Goal: Task Accomplishment & Management: Complete application form

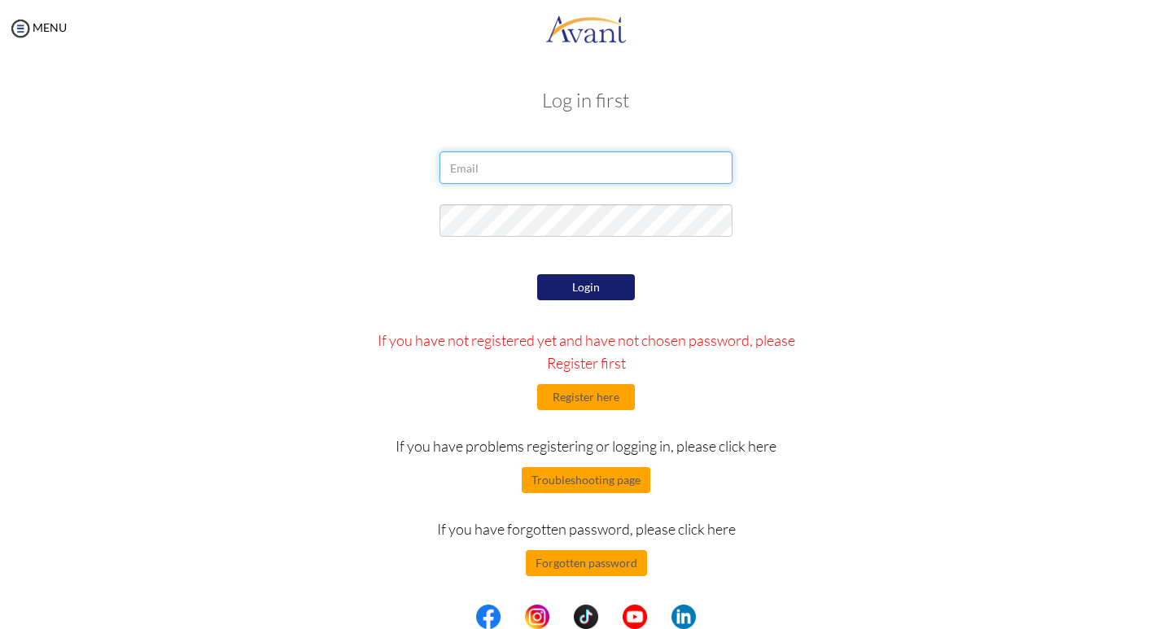
type input "[EMAIL_ADDRESS][DOMAIN_NAME]"
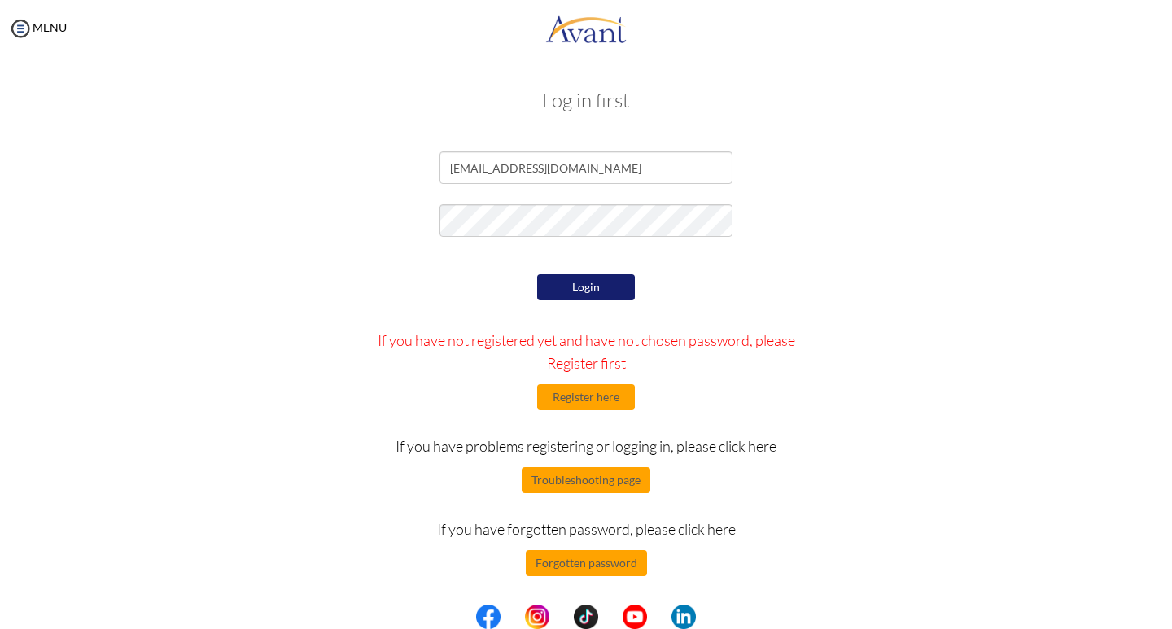
click at [594, 282] on button "Login" at bounding box center [586, 287] width 98 height 26
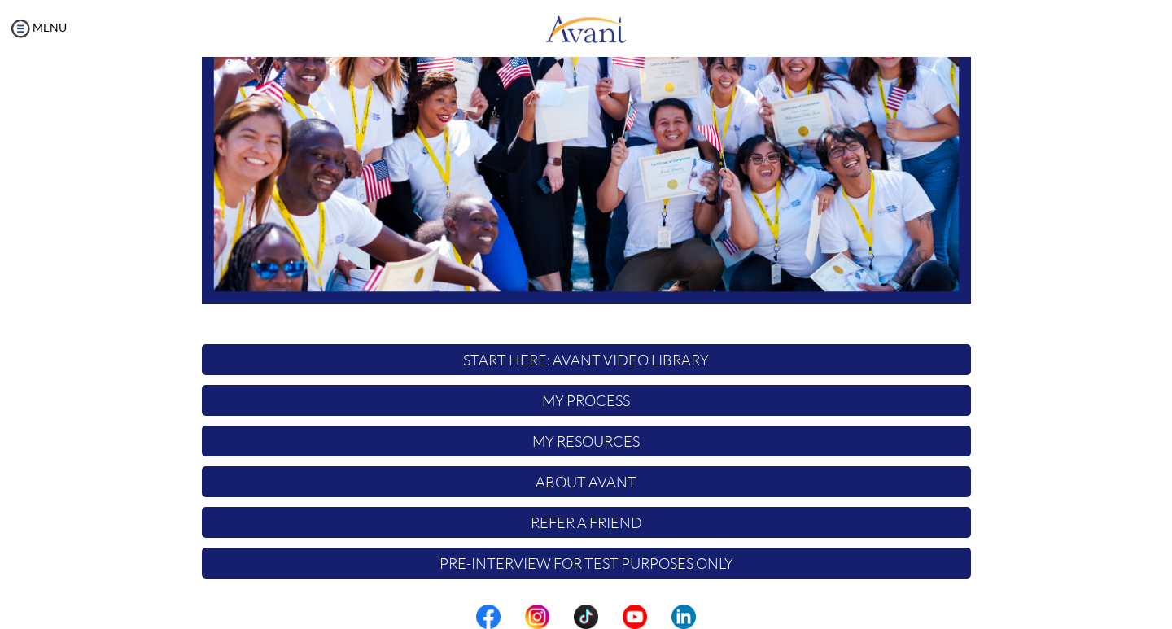
scroll to position [275, 0]
click at [621, 361] on p "START HERE: Avant Video Library" at bounding box center [586, 359] width 769 height 31
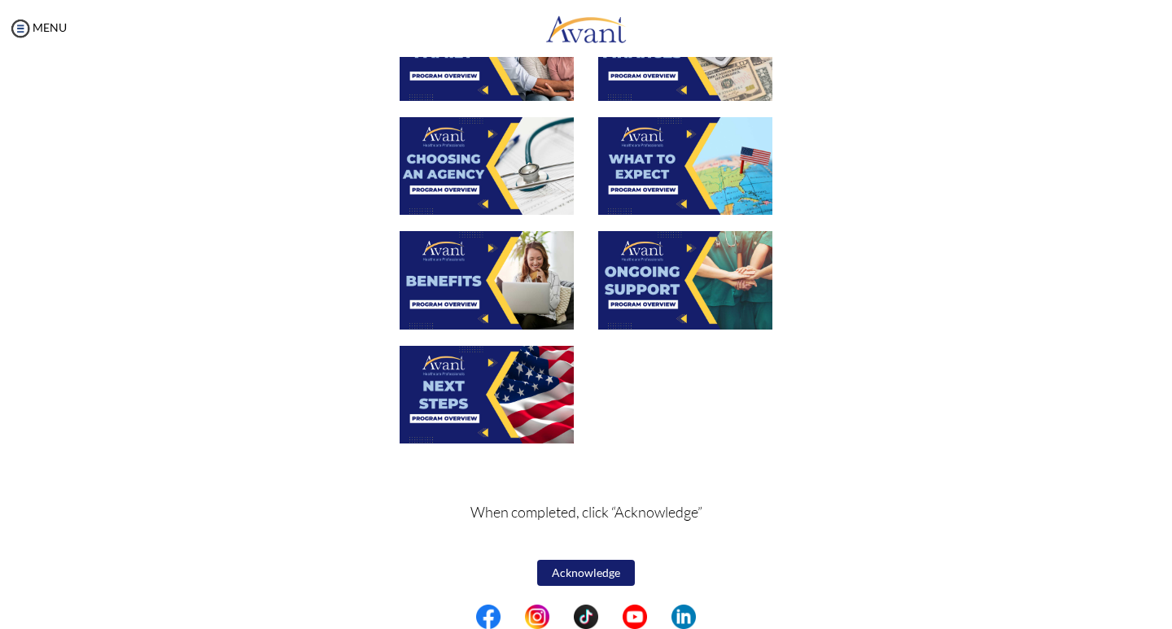
scroll to position [490, 0]
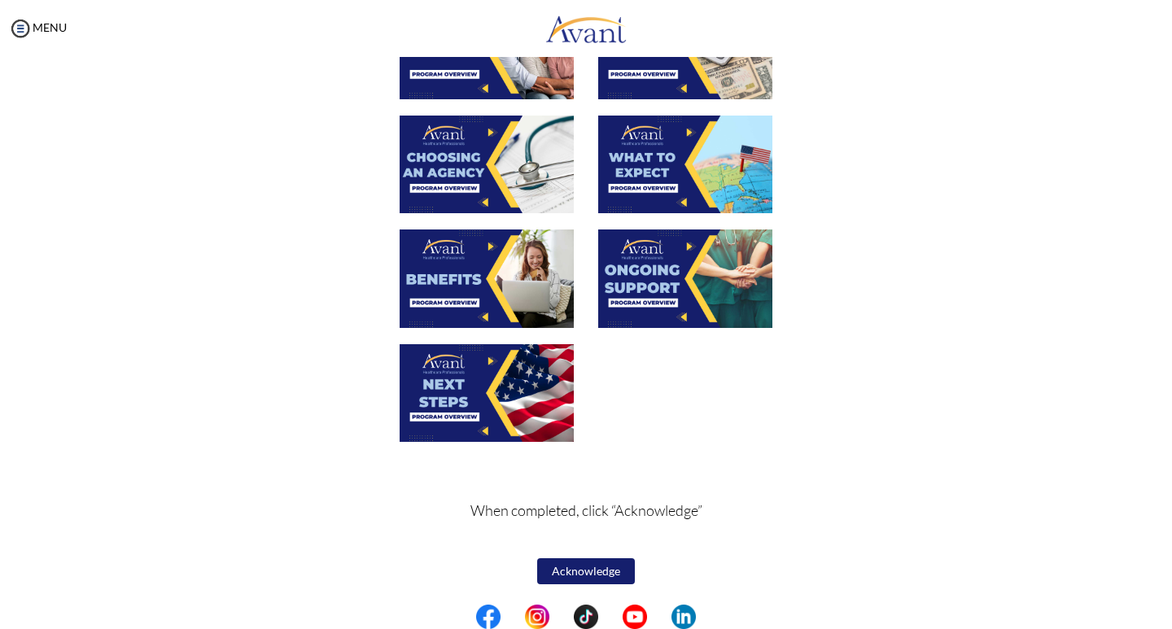
click at [586, 573] on button "Acknowledge" at bounding box center [586, 571] width 98 height 26
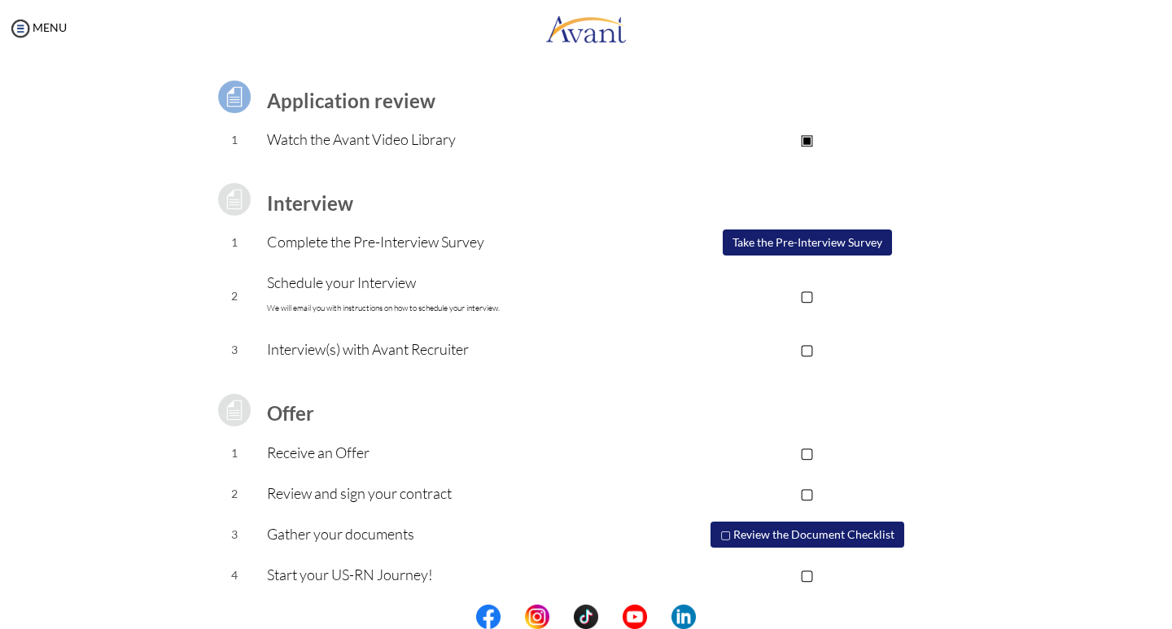
scroll to position [112, 0]
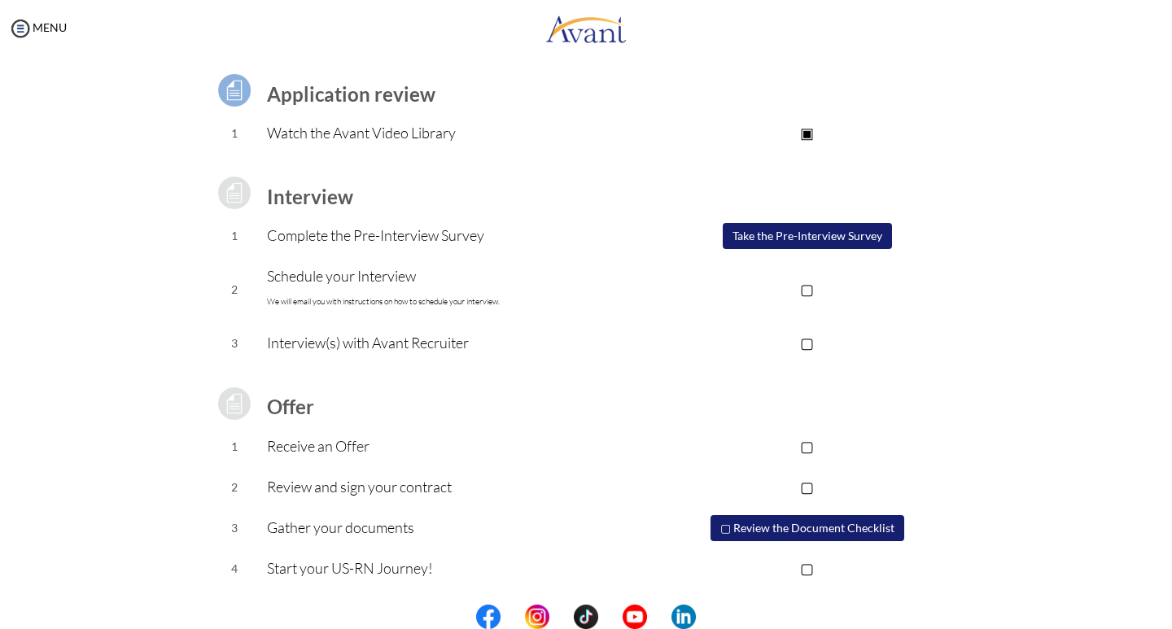
click at [787, 232] on button "Take the Pre-Interview Survey" at bounding box center [807, 236] width 169 height 26
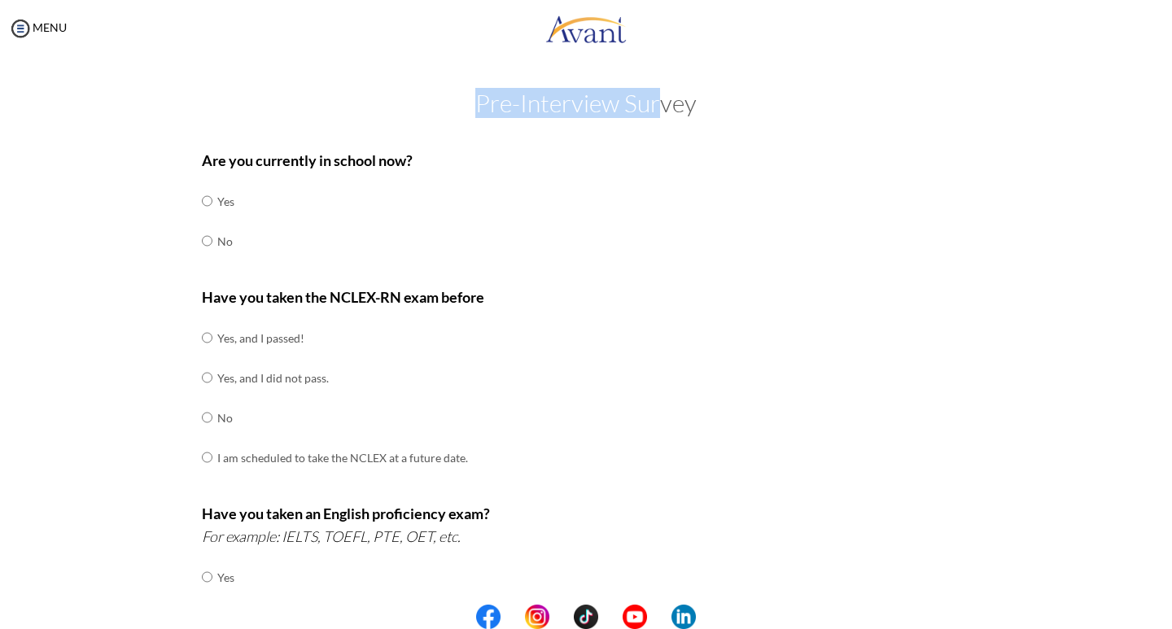
drag, startPoint x: 468, startPoint y: 103, endPoint x: 668, endPoint y: 119, distance: 200.1
click at [663, 117] on div "Pre-Interview Survey Are you currently in school now? Yes No Have you taken the…" at bounding box center [586, 586] width 1140 height 993
click at [703, 160] on p "Are you currently in school now?" at bounding box center [586, 160] width 769 height 23
click at [202, 239] on input "radio" at bounding box center [207, 241] width 11 height 33
radio input "true"
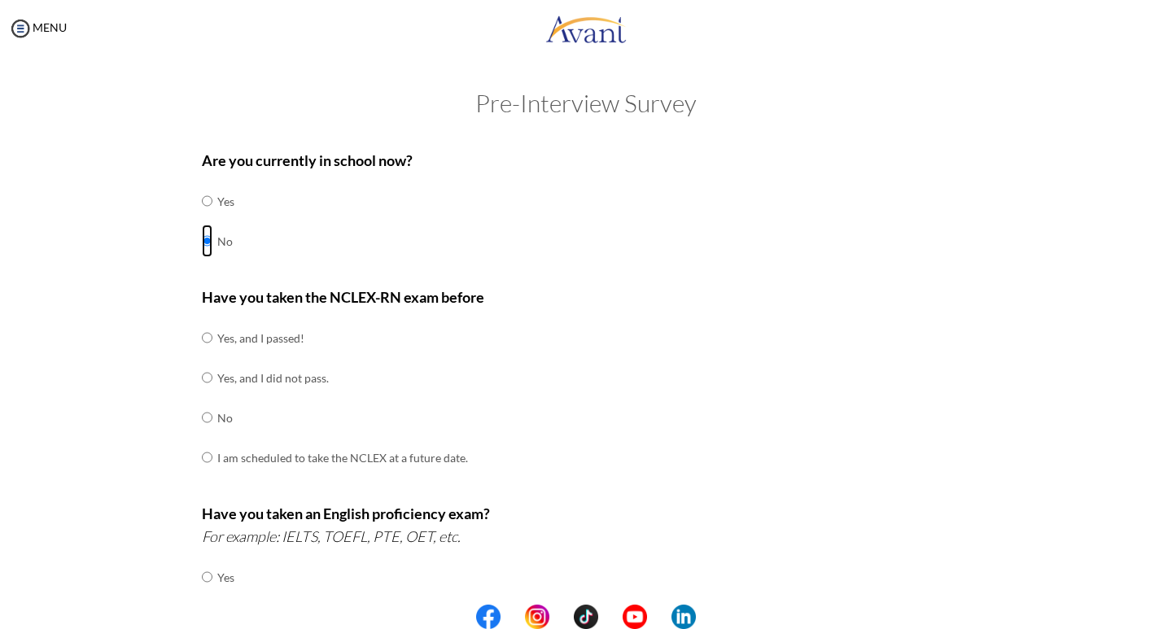
click at [202, 241] on input "radio" at bounding box center [207, 241] width 11 height 33
click at [203, 243] on input "radio" at bounding box center [207, 241] width 11 height 33
click at [273, 228] on div "Are you currently in school now? Yes No" at bounding box center [586, 213] width 769 height 129
click at [202, 204] on input "radio" at bounding box center [207, 201] width 11 height 33
radio input "true"
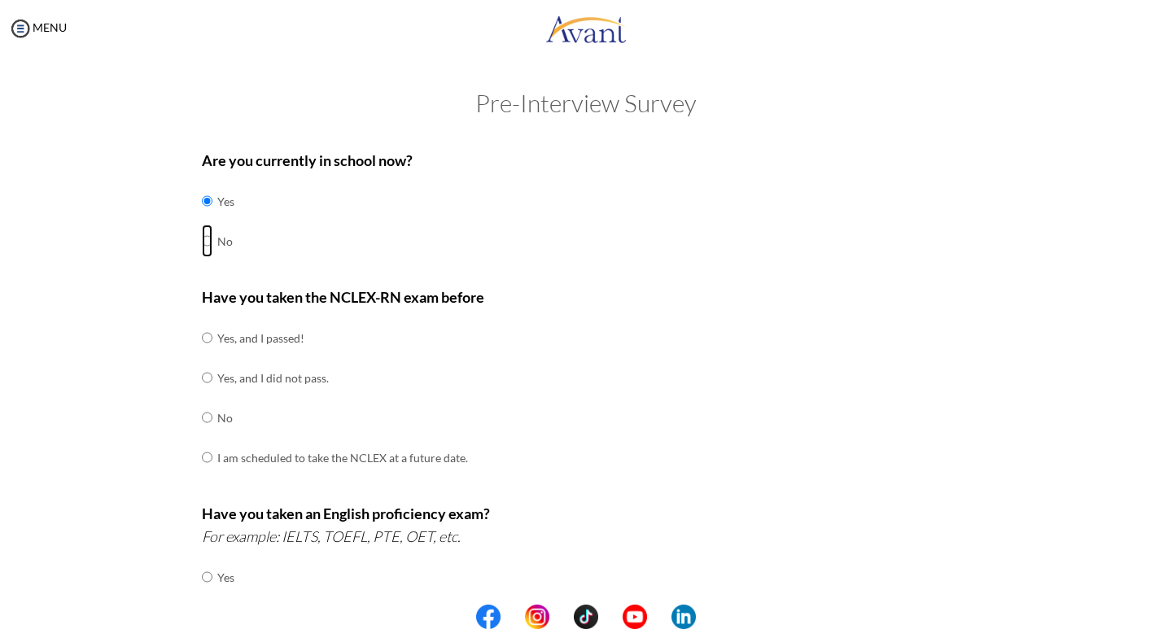
click at [202, 238] on input "radio" at bounding box center [207, 241] width 11 height 33
radio input "true"
click at [202, 417] on input "radio" at bounding box center [207, 417] width 11 height 33
radio input "true"
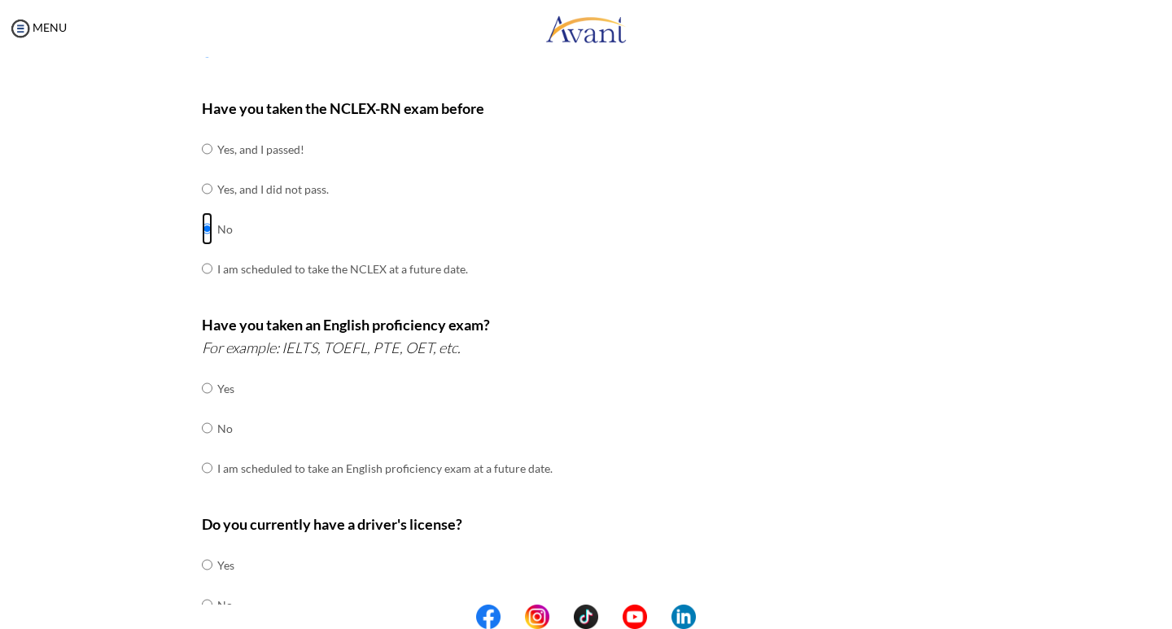
scroll to position [244, 0]
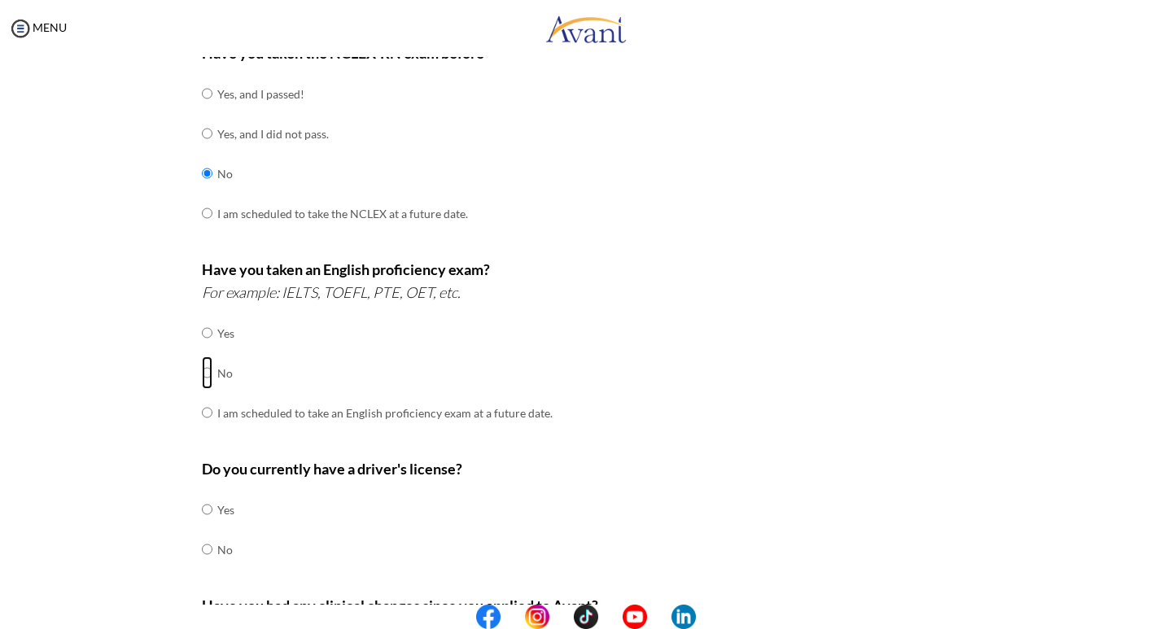
click at [202, 374] on input "radio" at bounding box center [207, 373] width 11 height 33
radio input "true"
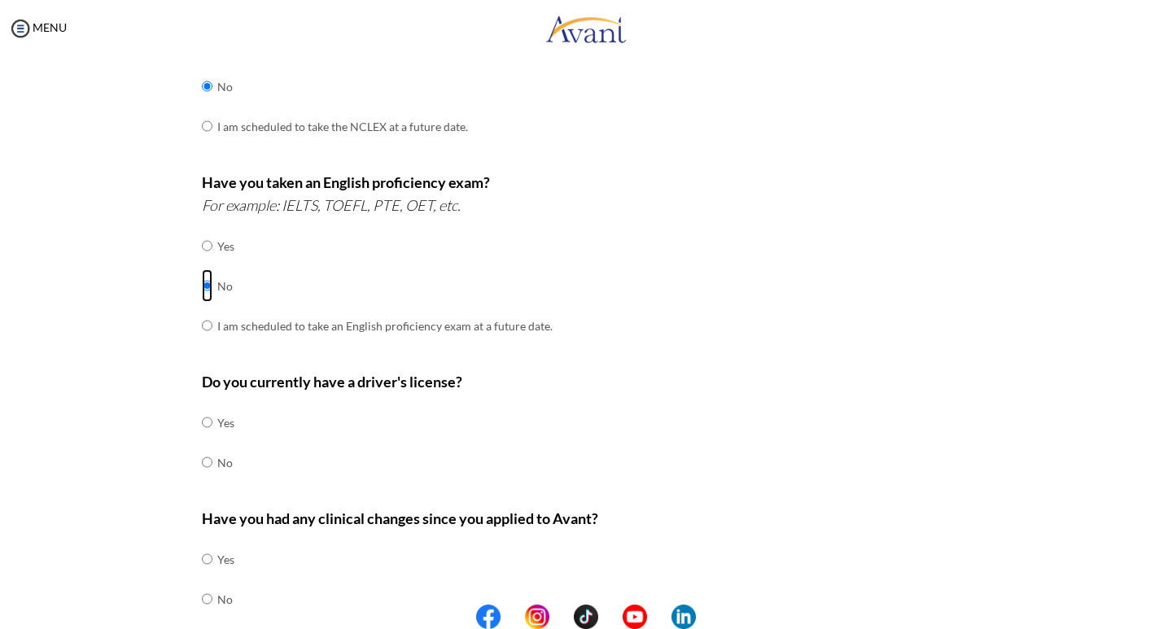
scroll to position [413, 0]
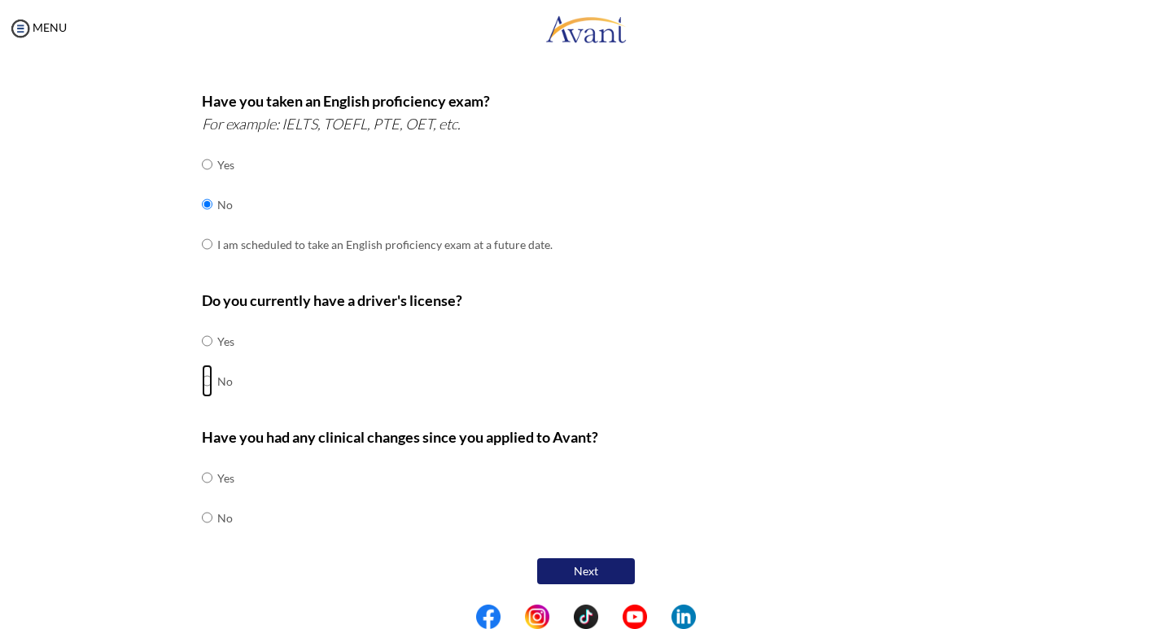
click at [202, 379] on input "radio" at bounding box center [207, 381] width 11 height 33
radio input "true"
click at [202, 337] on input "radio" at bounding box center [207, 341] width 11 height 33
radio input "true"
click at [202, 382] on input "radio" at bounding box center [207, 381] width 11 height 33
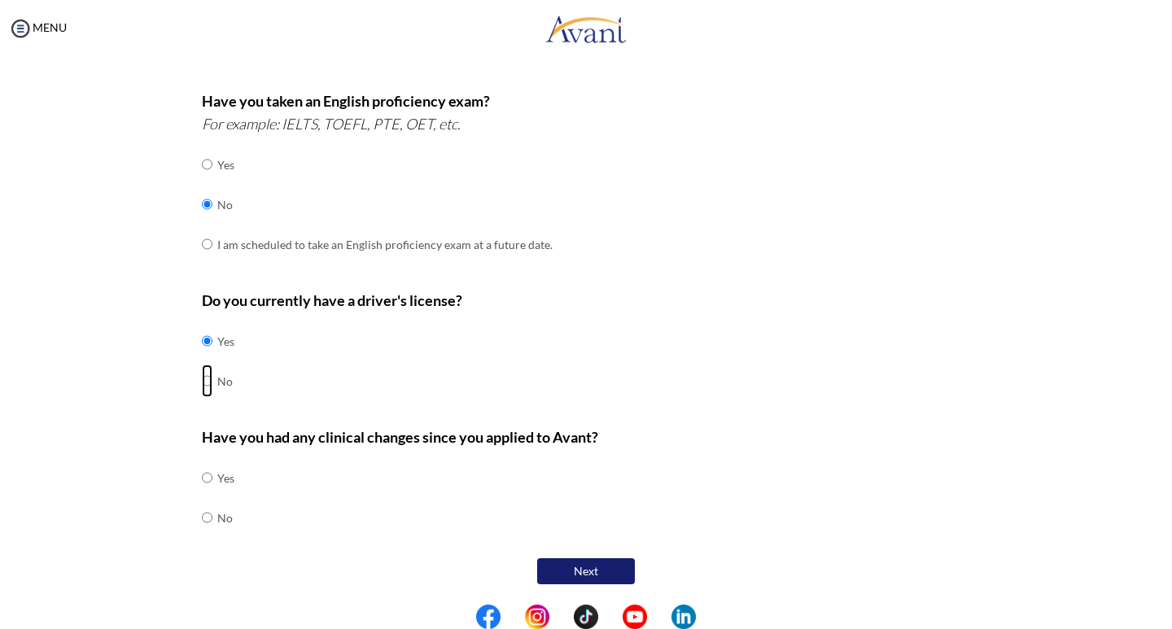
radio input "true"
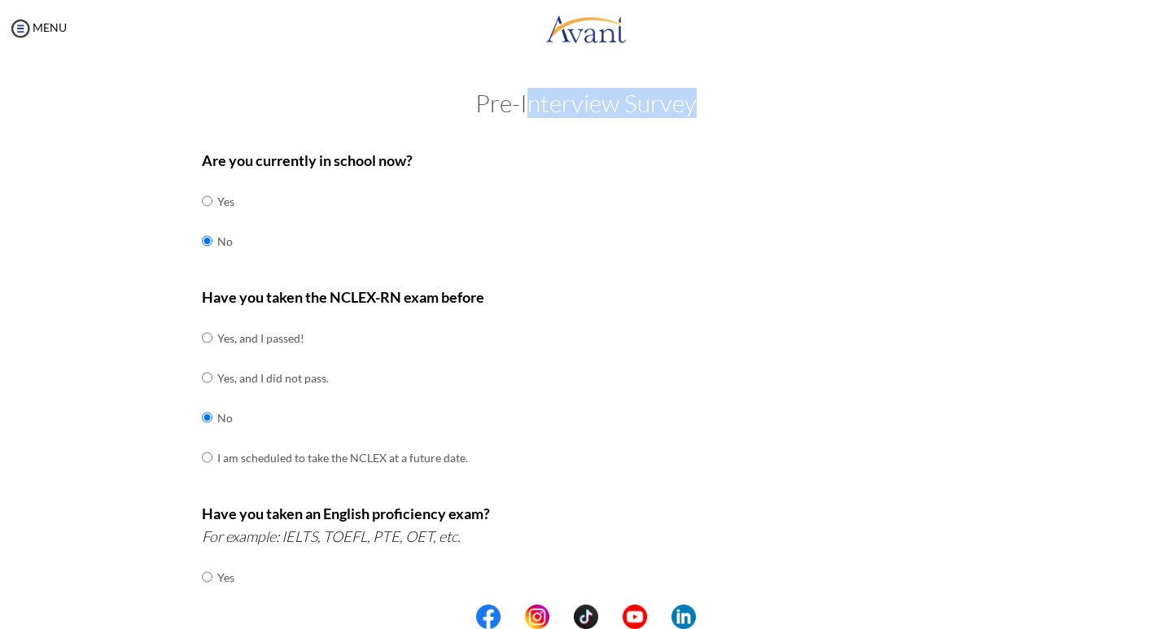
drag, startPoint x: 528, startPoint y: 109, endPoint x: 745, endPoint y: 103, distance: 216.6
click at [745, 101] on h2 "Pre-Interview Survey" at bounding box center [586, 103] width 1140 height 27
drag, startPoint x: 738, startPoint y: 127, endPoint x: 681, endPoint y: 113, distance: 59.4
click at [737, 128] on div "Pre-Interview Survey Are you currently in school now? Yes No Have you taken the…" at bounding box center [586, 586] width 1140 height 993
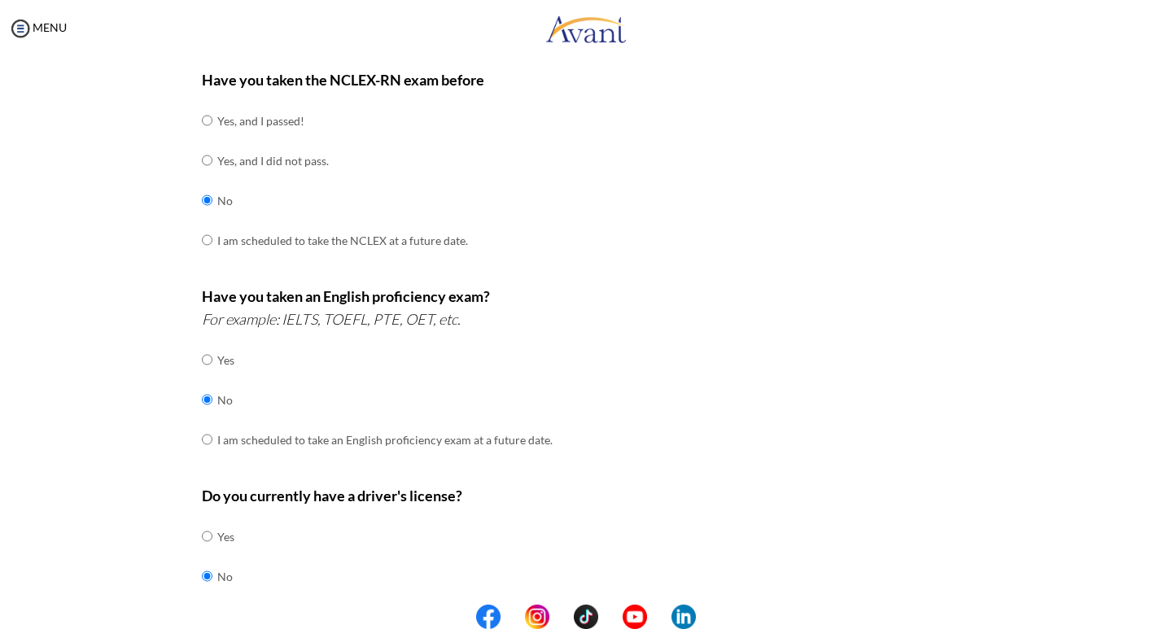
scroll to position [413, 0]
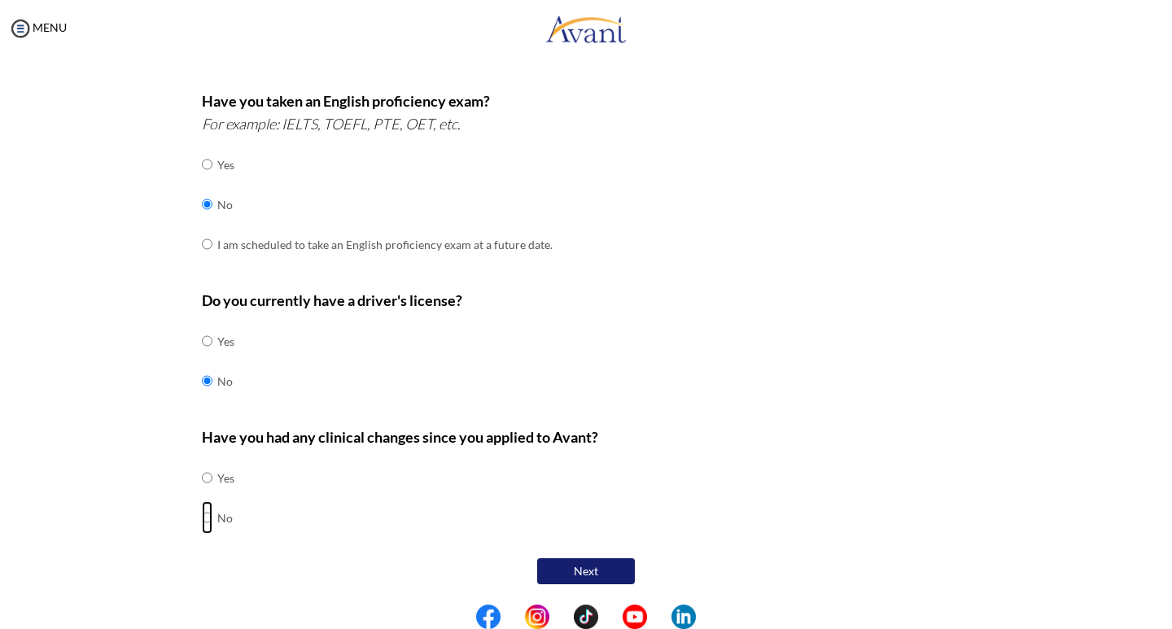
click at [202, 516] on input "radio" at bounding box center [207, 517] width 11 height 33
radio input "true"
click at [558, 569] on button "Next" at bounding box center [586, 571] width 98 height 26
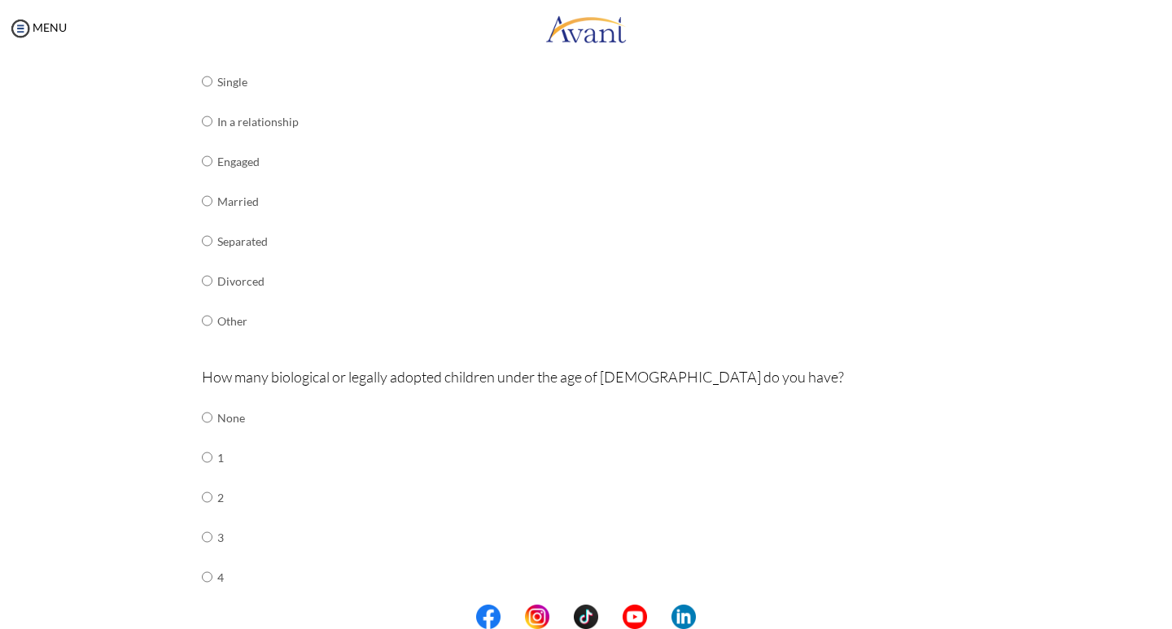
scroll to position [244, 0]
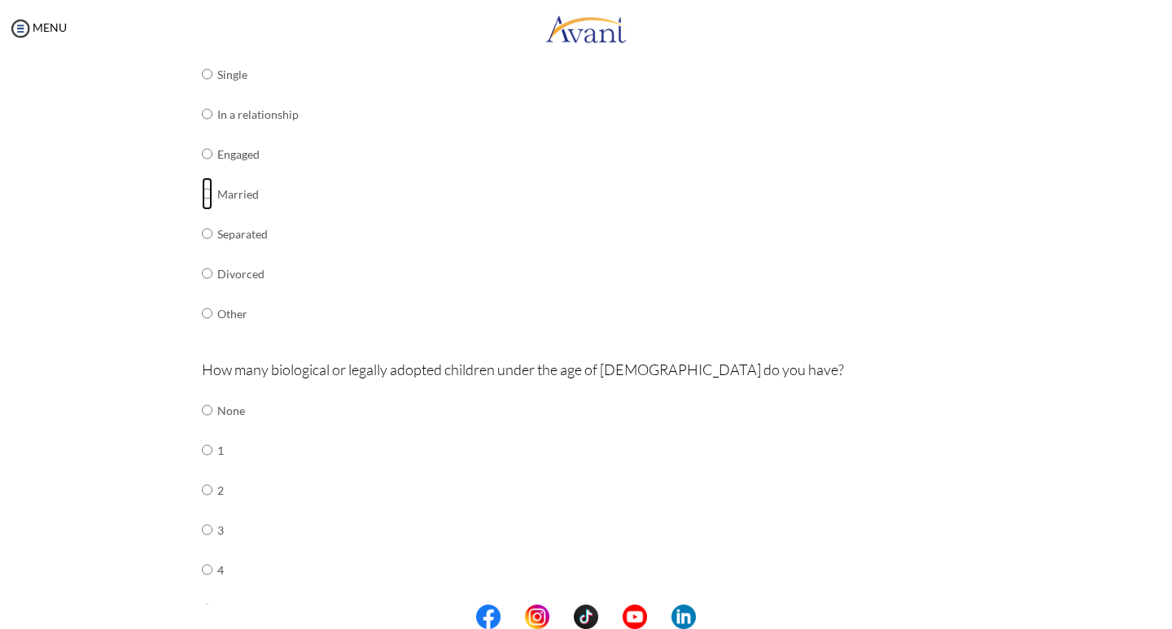
click at [202, 192] on input "radio" at bounding box center [207, 193] width 11 height 33
radio input "true"
click at [202, 192] on input "radio" at bounding box center [207, 193] width 11 height 33
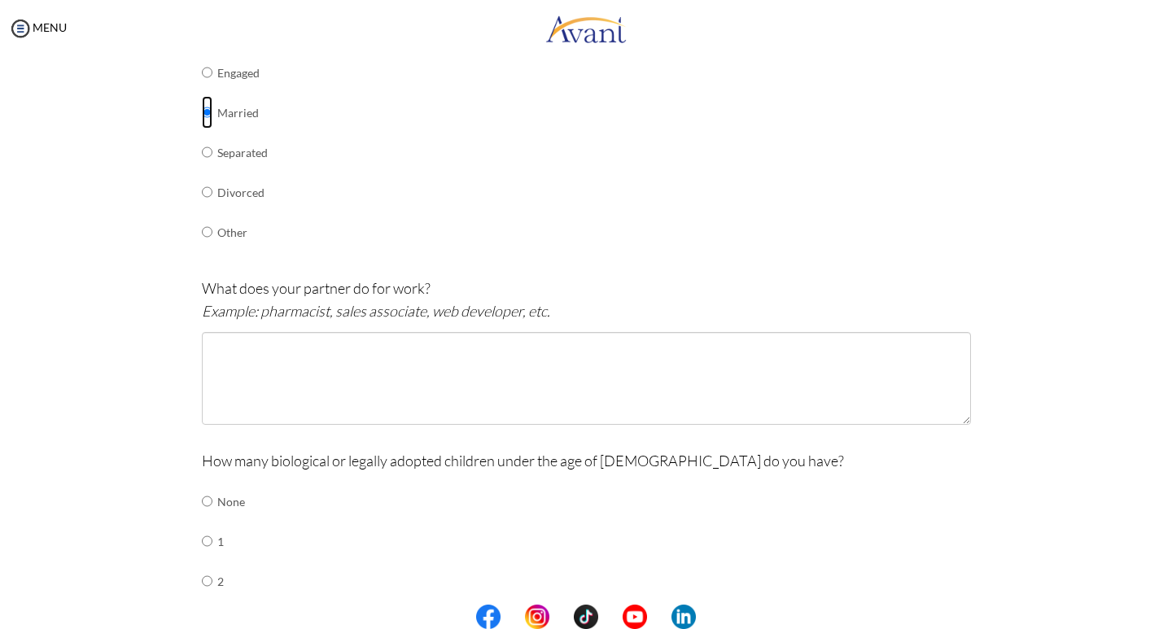
scroll to position [407, 0]
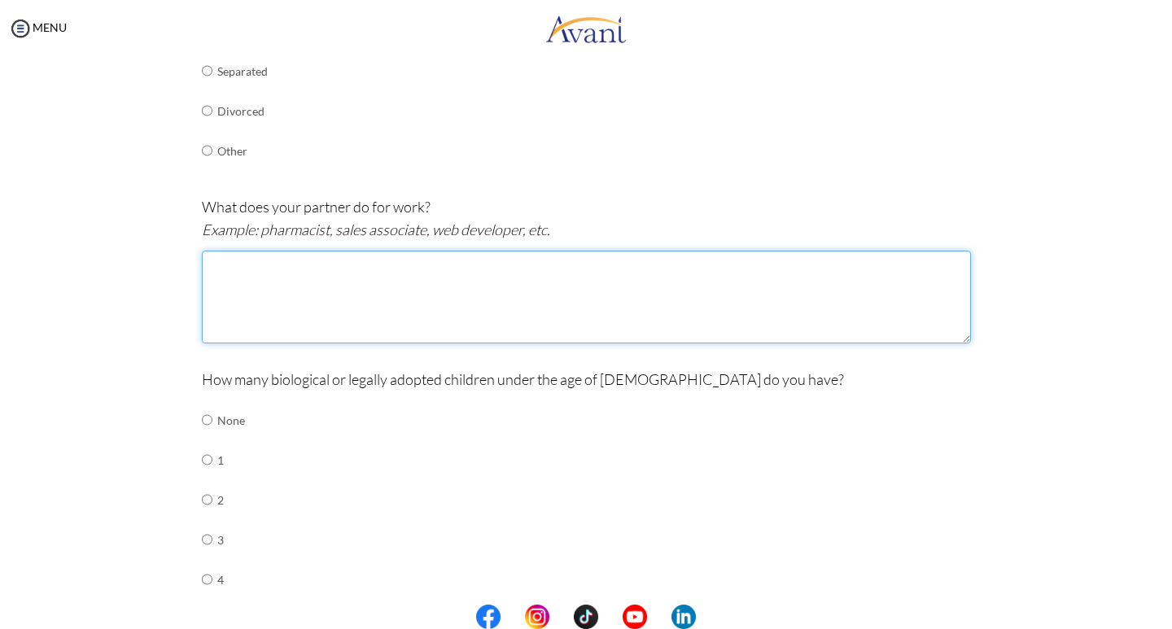
click at [234, 267] on textarea at bounding box center [586, 297] width 769 height 93
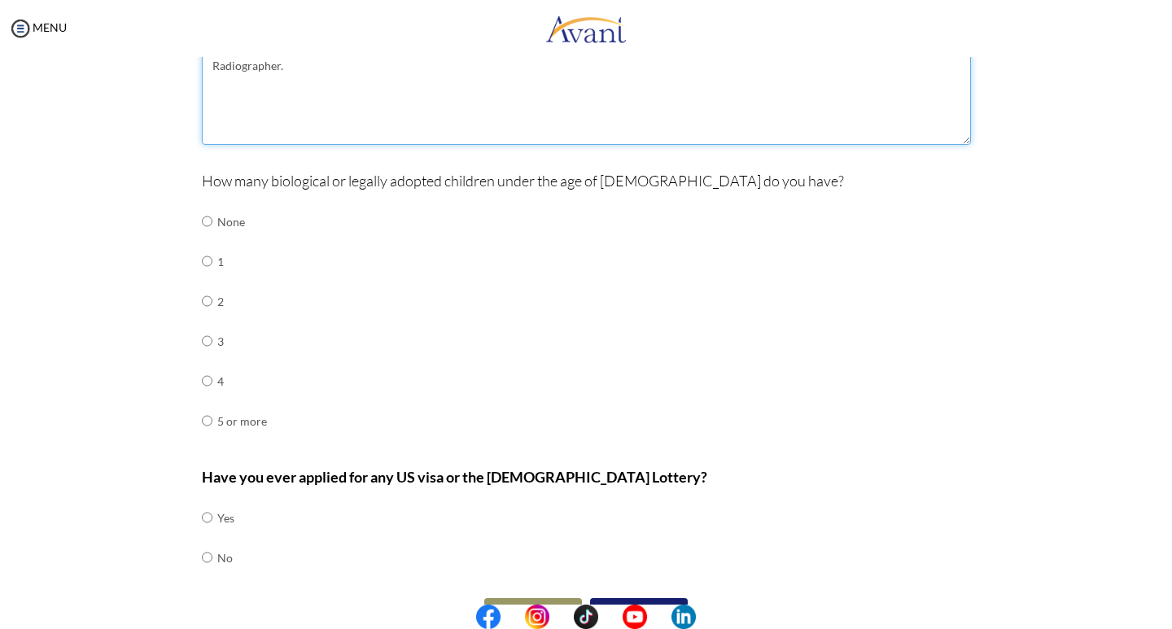
scroll to position [646, 0]
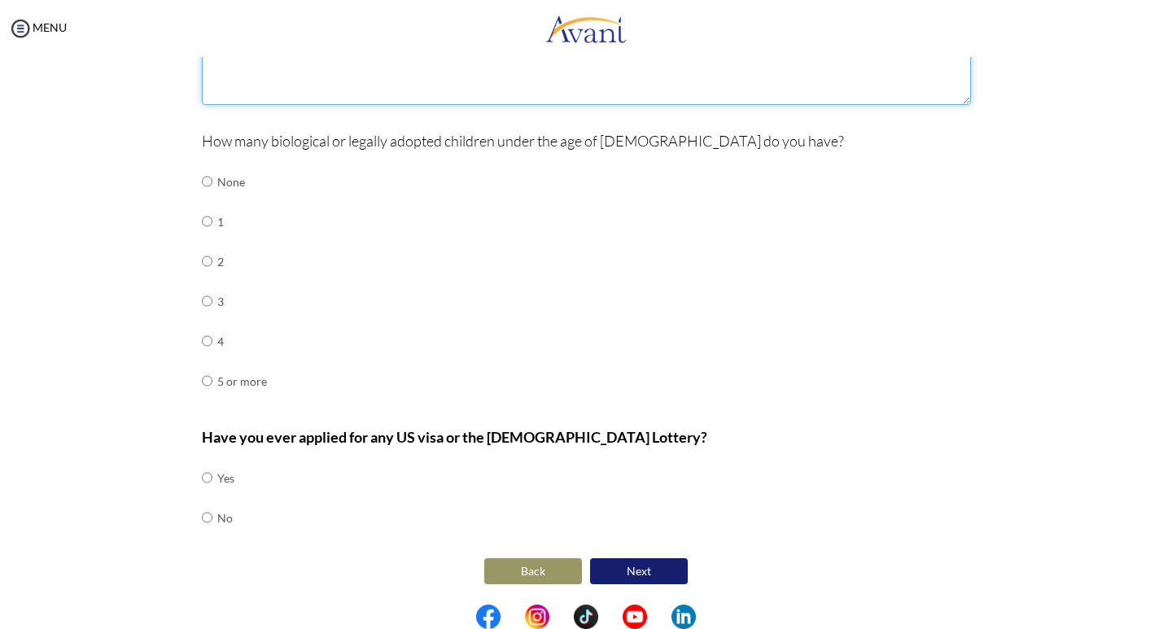
type textarea "Radiographer."
click at [641, 569] on button "Next" at bounding box center [639, 571] width 98 height 26
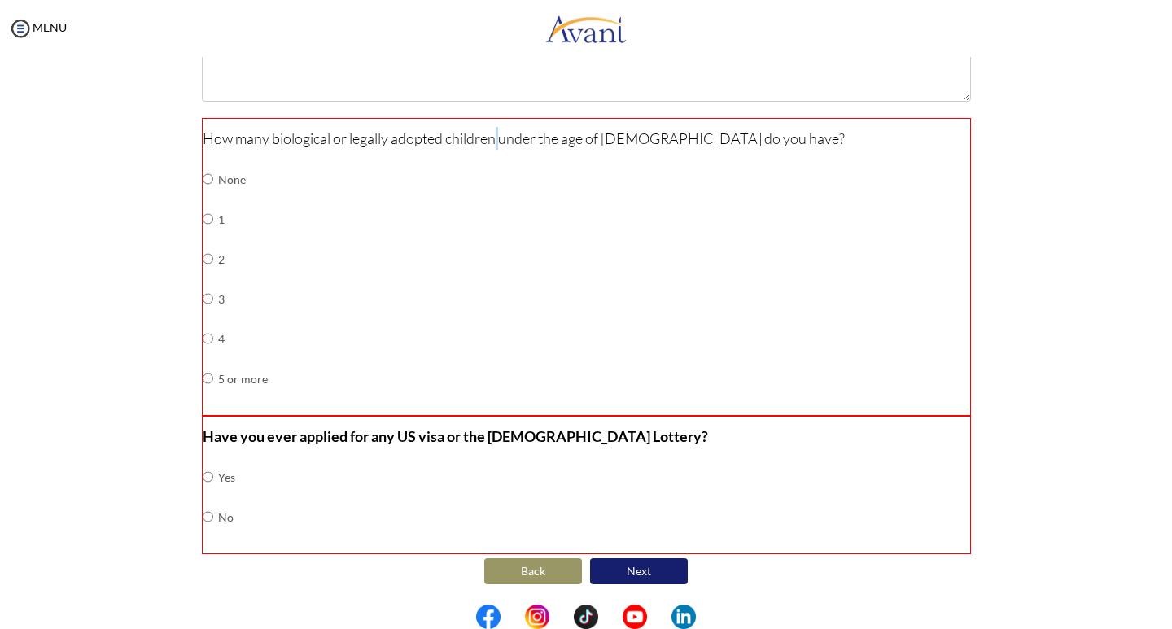
scroll to position [649, 0]
drag, startPoint x: 492, startPoint y: 139, endPoint x: 613, endPoint y: 148, distance: 120.8
click at [613, 147] on p "How many biological or legally adopted children under the age of [DEMOGRAPHIC_D…" at bounding box center [587, 138] width 768 height 23
drag, startPoint x: 597, startPoint y: 212, endPoint x: 297, endPoint y: 220, distance: 300.5
click at [578, 217] on div "How many biological or legally adopted children under the age of [DEMOGRAPHIC_D…" at bounding box center [586, 267] width 769 height 298
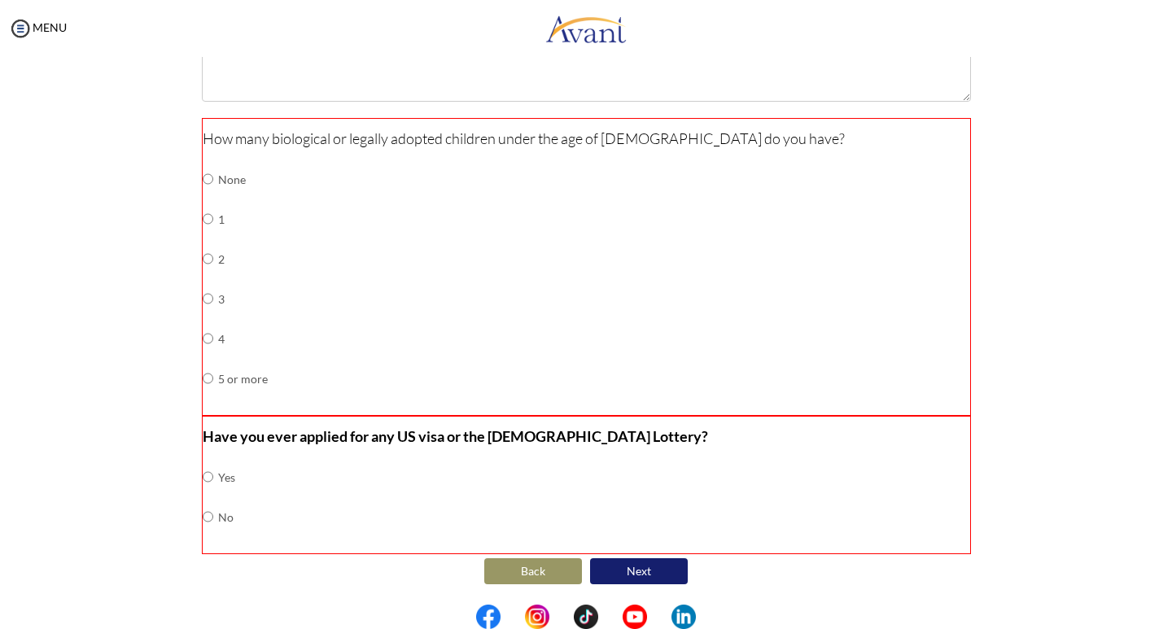
click at [213, 215] on td at bounding box center [215, 219] width 5 height 40
click at [203, 220] on input "radio" at bounding box center [208, 219] width 11 height 33
radio input "true"
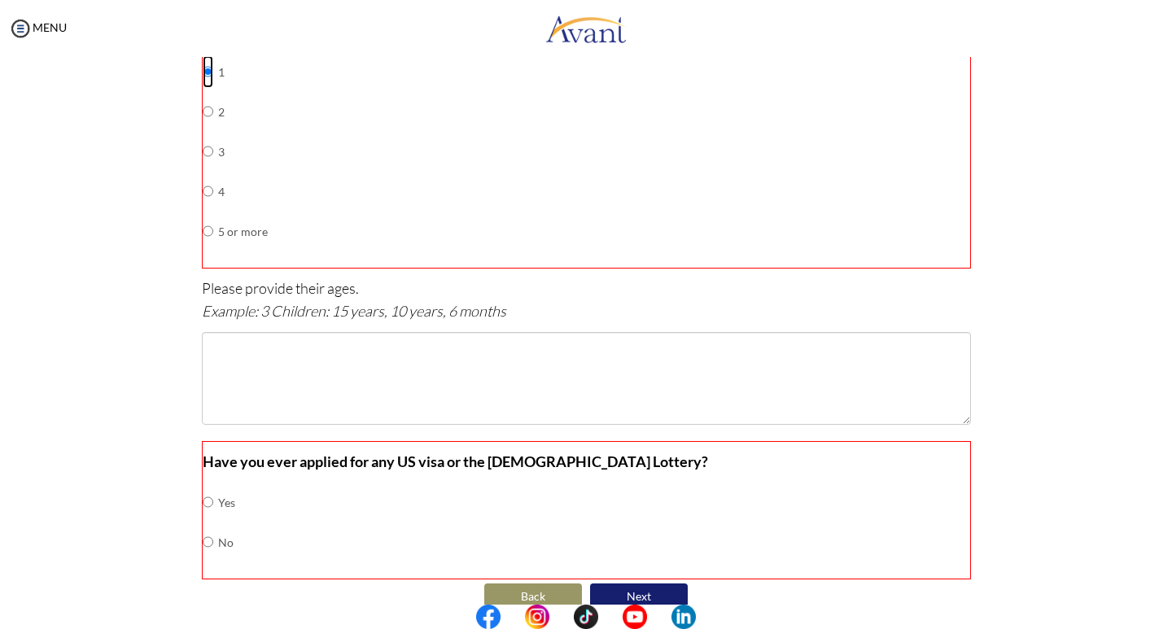
scroll to position [821, 0]
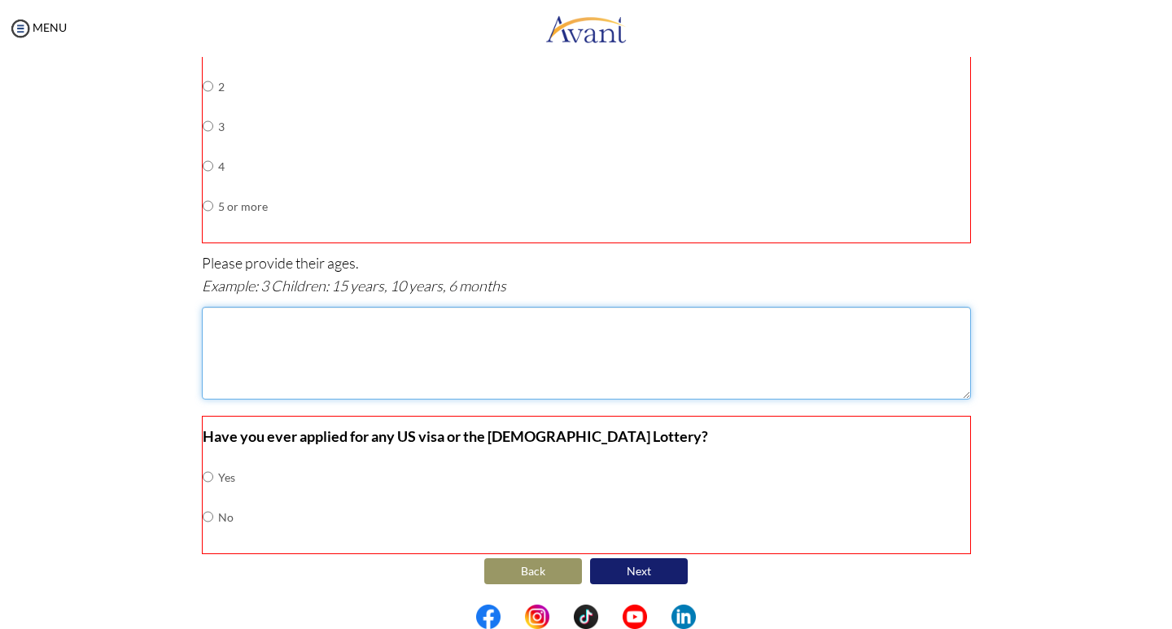
click at [222, 322] on textarea at bounding box center [586, 353] width 769 height 93
click at [214, 318] on textarea "6years" at bounding box center [586, 353] width 769 height 93
type textarea "6 years"
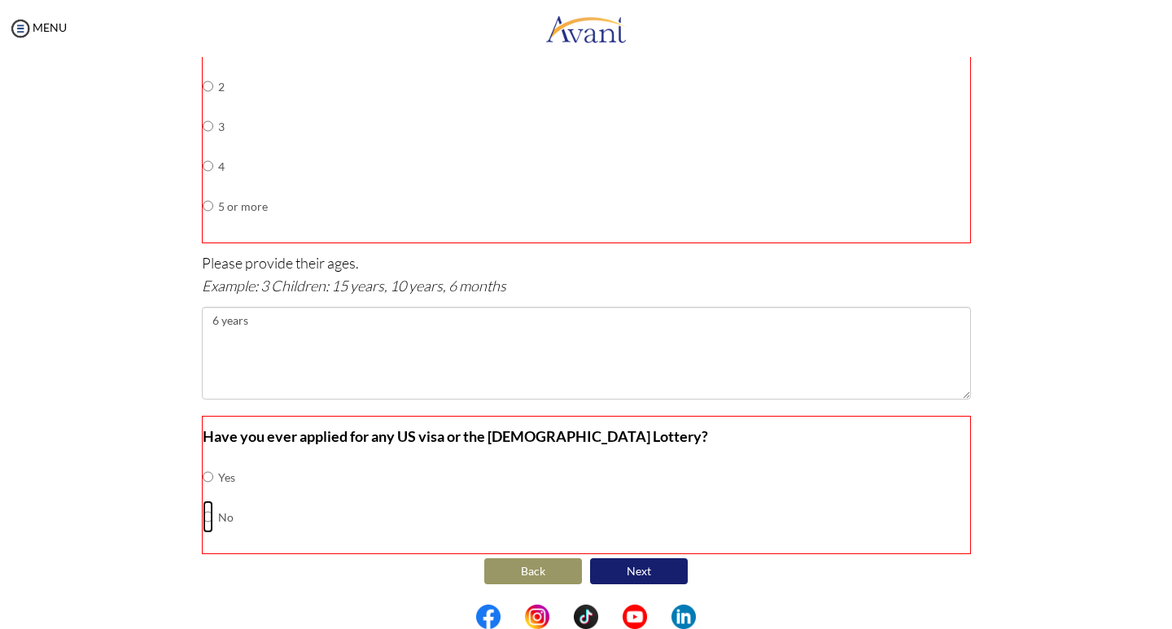
click at [203, 514] on input "radio" at bounding box center [208, 517] width 11 height 33
radio input "true"
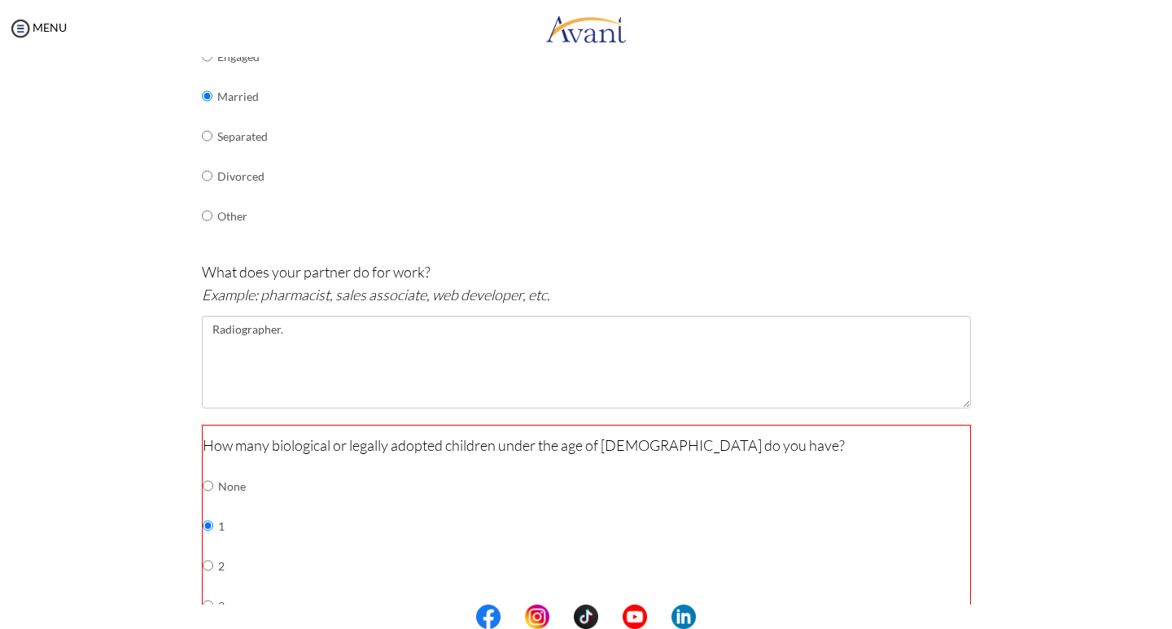
scroll to position [333, 0]
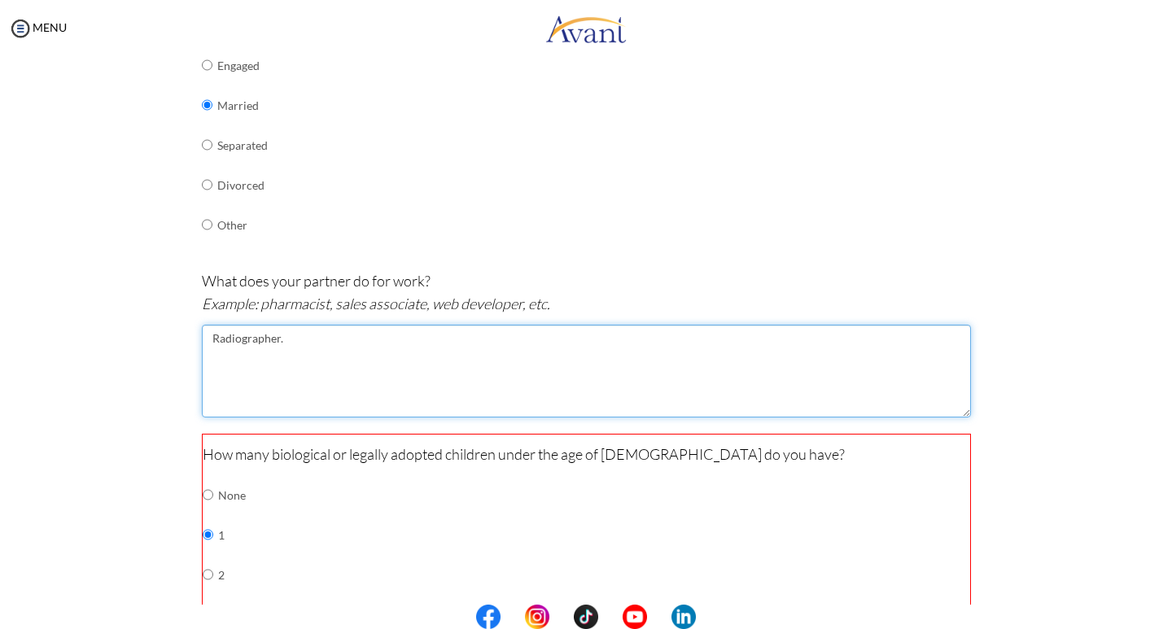
click at [277, 341] on textarea "Radiographer." at bounding box center [586, 371] width 769 height 93
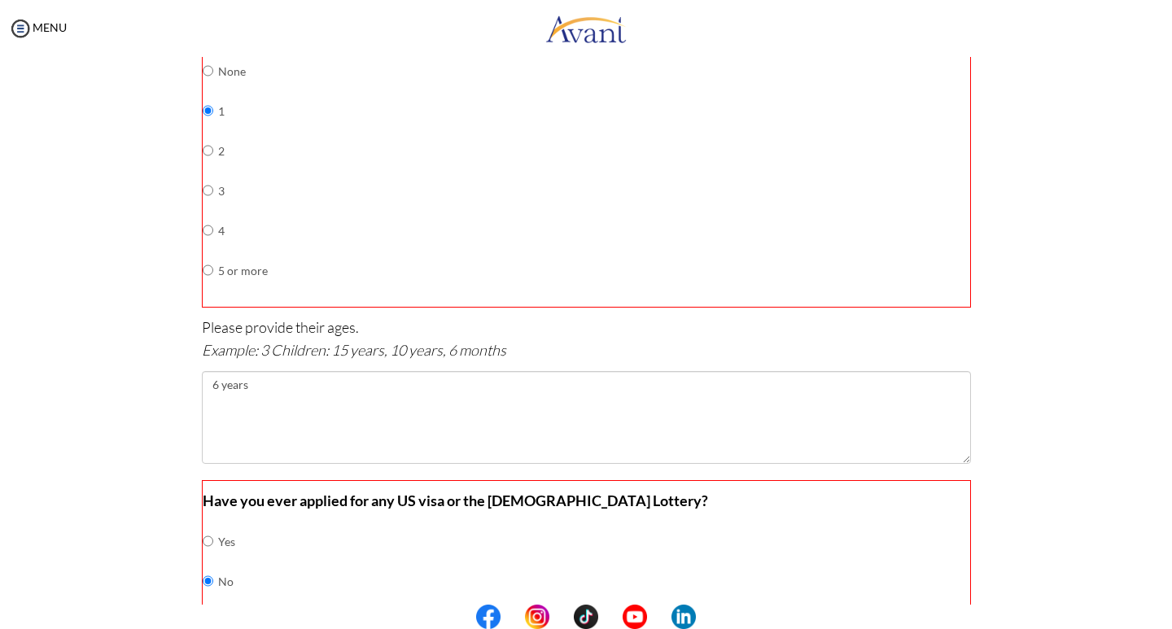
scroll to position [821, 0]
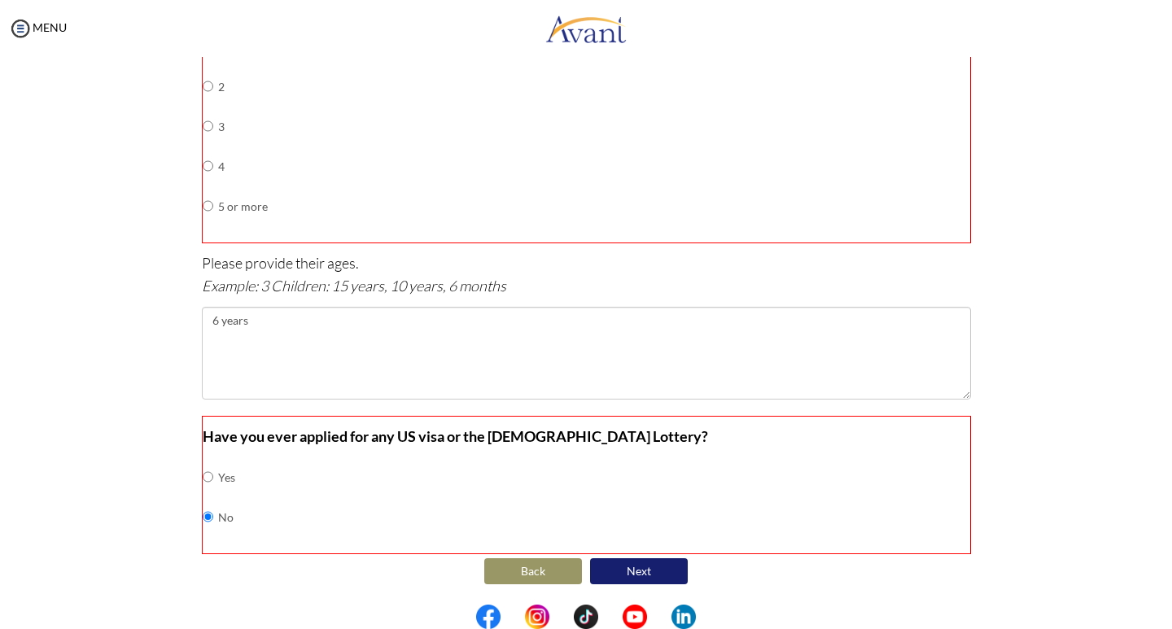
click at [622, 574] on button "Next" at bounding box center [639, 571] width 98 height 26
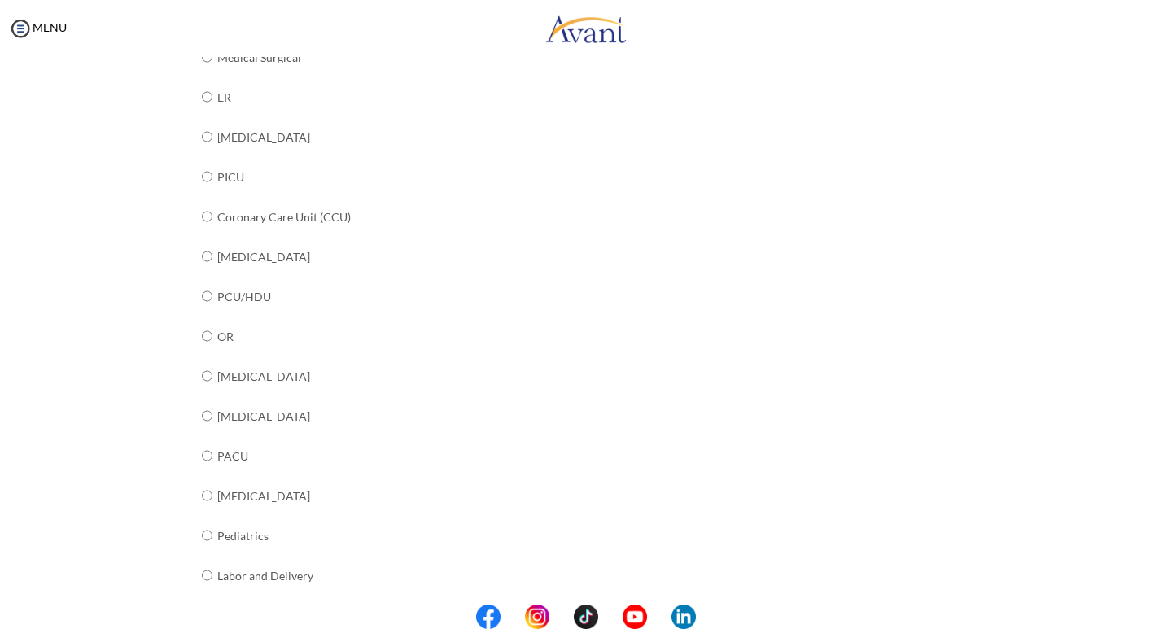
scroll to position [63, 0]
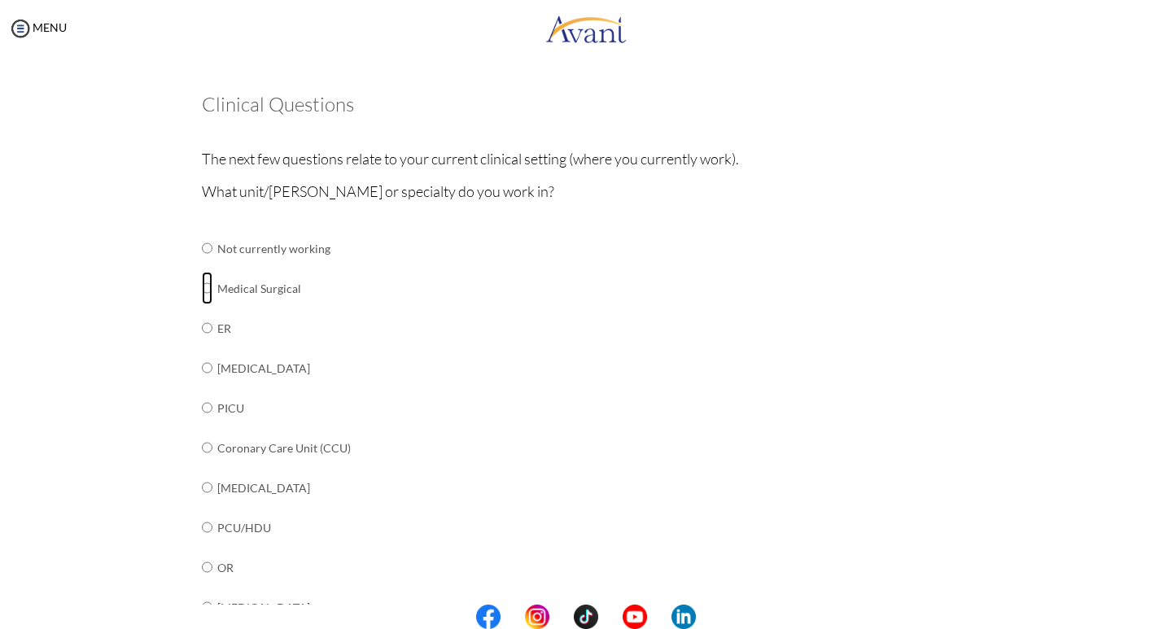
click at [202, 287] on input "radio" at bounding box center [207, 288] width 11 height 33
radio input "true"
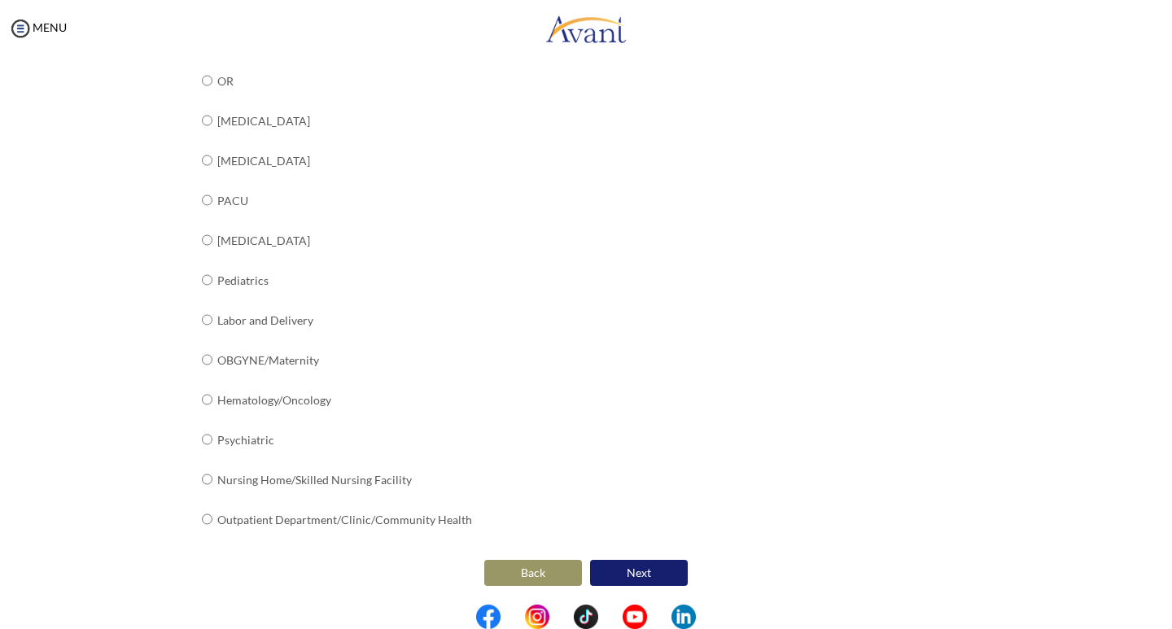
scroll to position [552, 0]
click at [631, 568] on button "Next" at bounding box center [639, 571] width 98 height 26
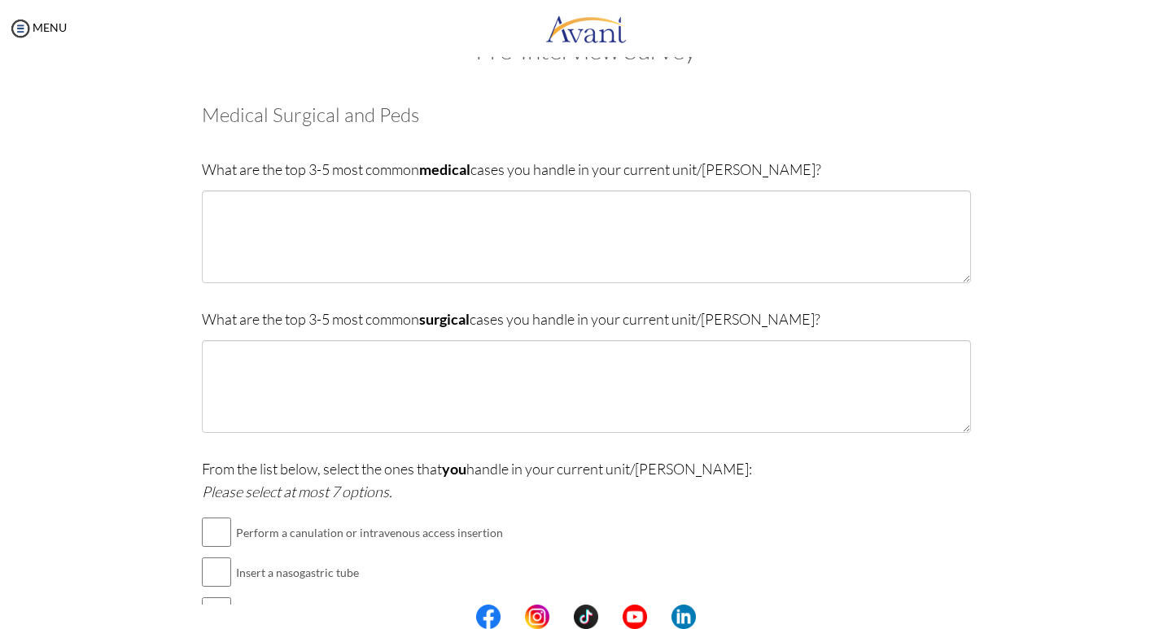
scroll to position [0, 0]
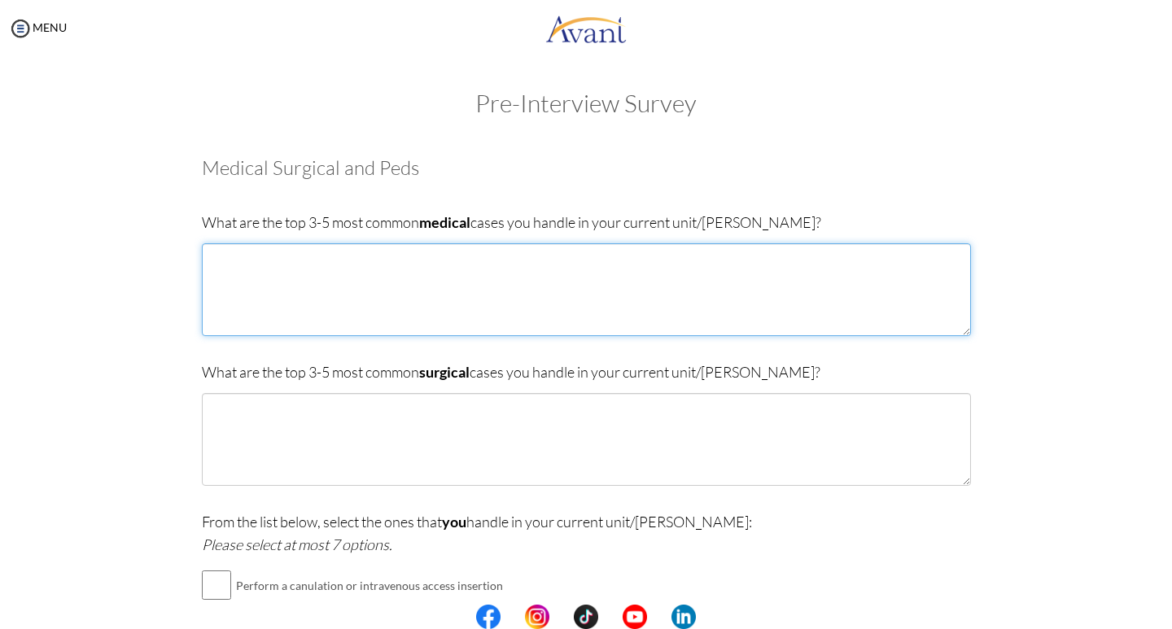
click at [221, 260] on textarea at bounding box center [586, 289] width 769 height 93
click at [214, 266] on textarea at bounding box center [586, 289] width 769 height 93
click at [214, 261] on textarea "[MEDICAL_DATA]" at bounding box center [586, 289] width 769 height 93
click at [253, 260] on textarea "[MEDICAL_DATA]" at bounding box center [586, 289] width 769 height 93
click at [259, 297] on textarea "[MEDICAL_DATA] [MEDICAL_DATA] [MEDICAL_DATA]" at bounding box center [586, 289] width 769 height 93
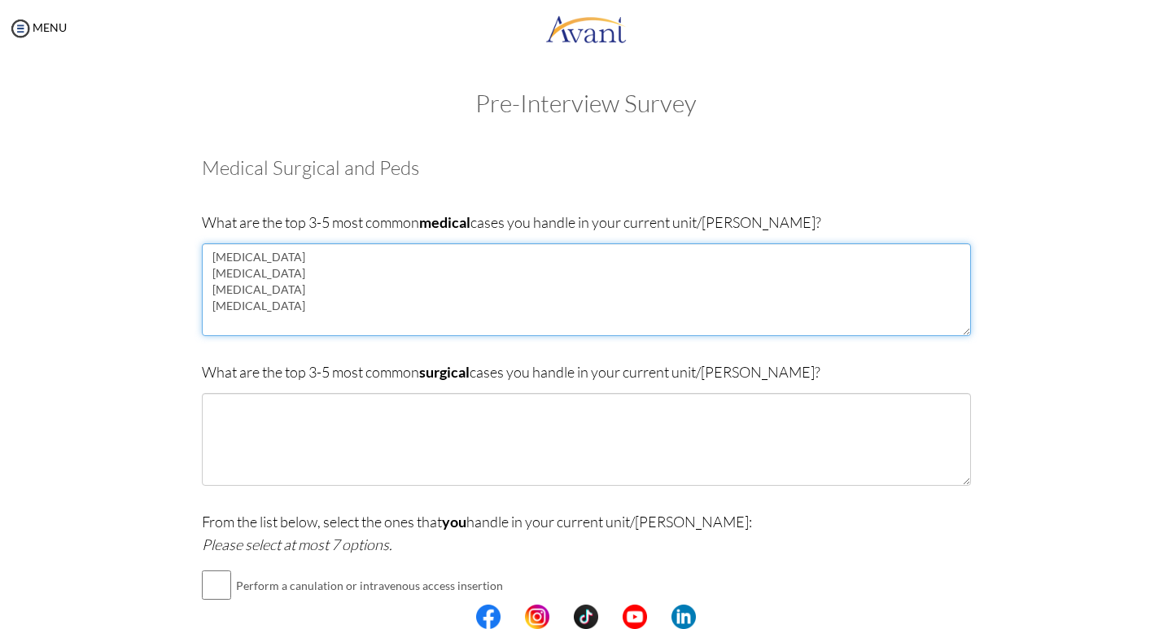
type textarea "[MEDICAL_DATA] [MEDICAL_DATA] [MEDICAL_DATA] [MEDICAL_DATA]"
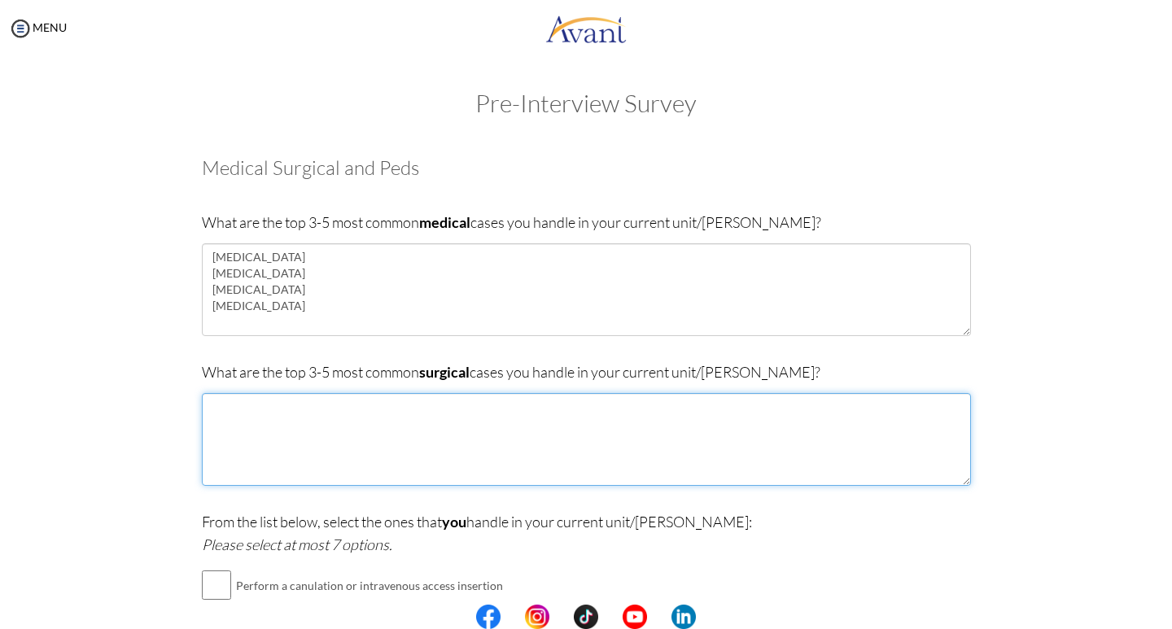
click at [246, 454] on textarea at bounding box center [586, 439] width 769 height 93
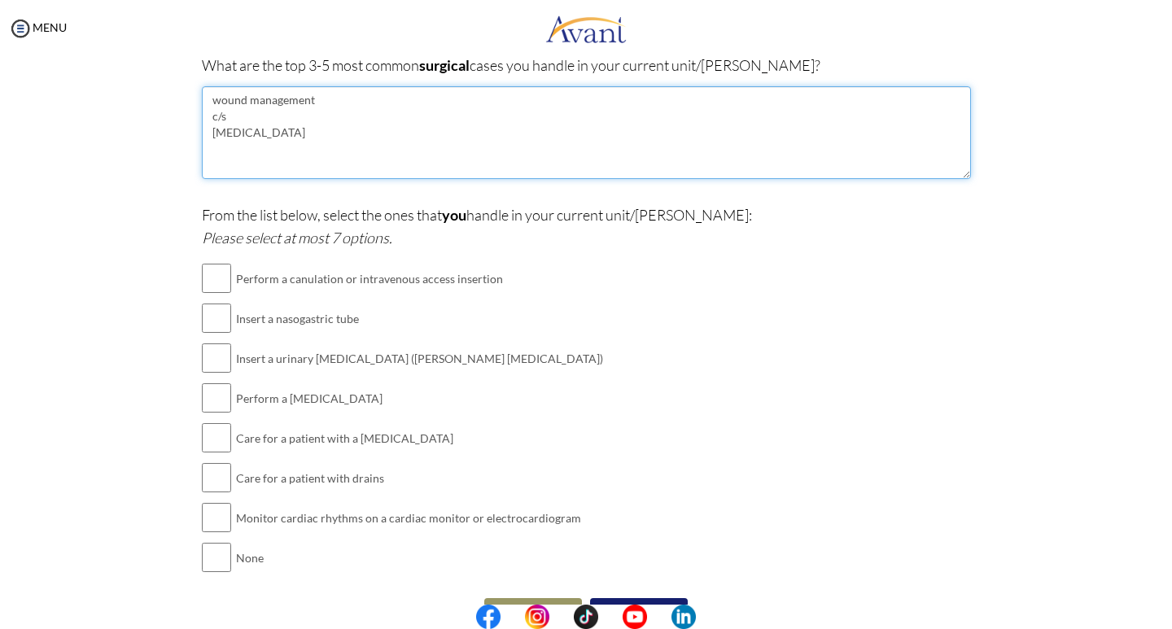
scroll to position [347, 0]
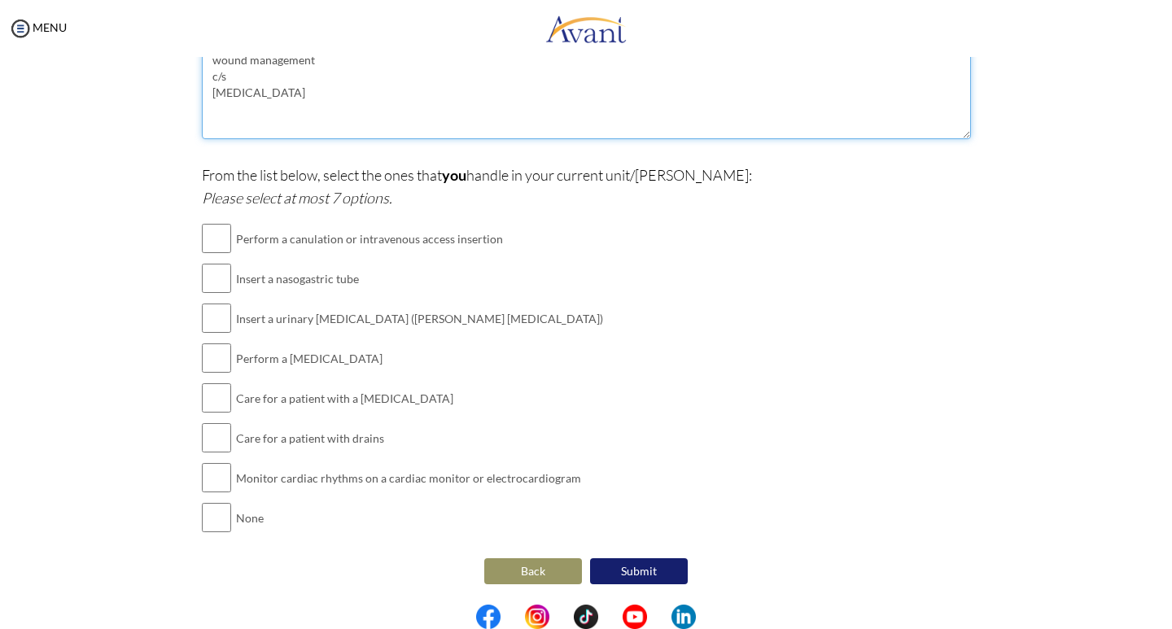
type textarea "wound management c/s [MEDICAL_DATA]"
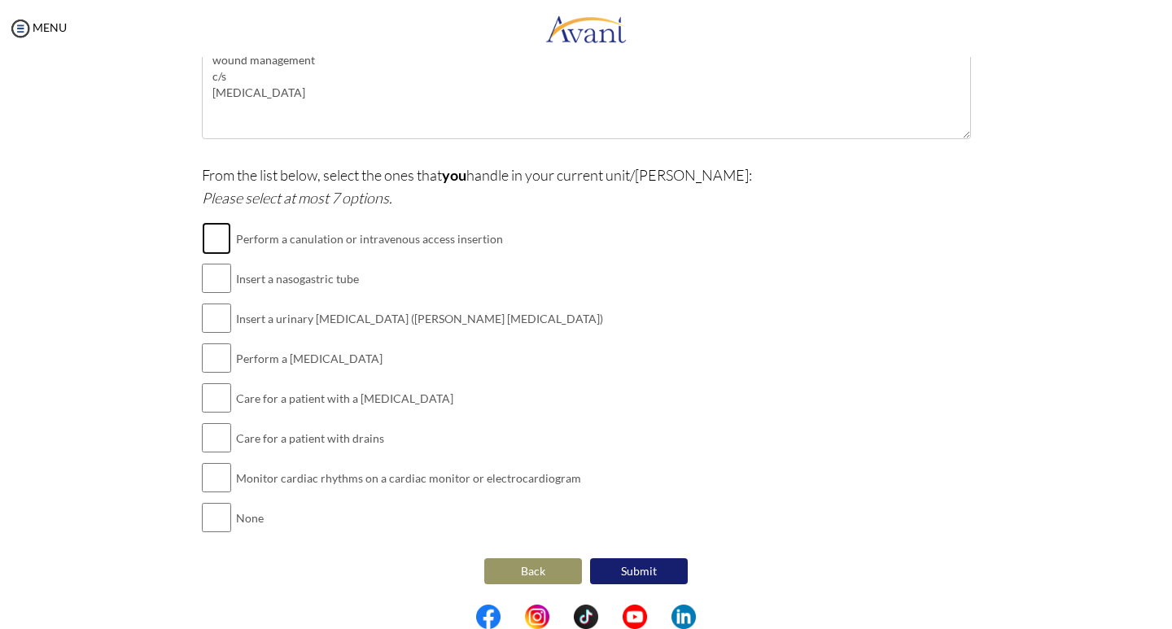
click at [214, 241] on input "checkbox" at bounding box center [216, 238] width 29 height 33
checkbox input "true"
click at [208, 269] on input "checkbox" at bounding box center [216, 278] width 29 height 33
checkbox input "true"
click at [210, 320] on input "checkbox" at bounding box center [216, 318] width 29 height 33
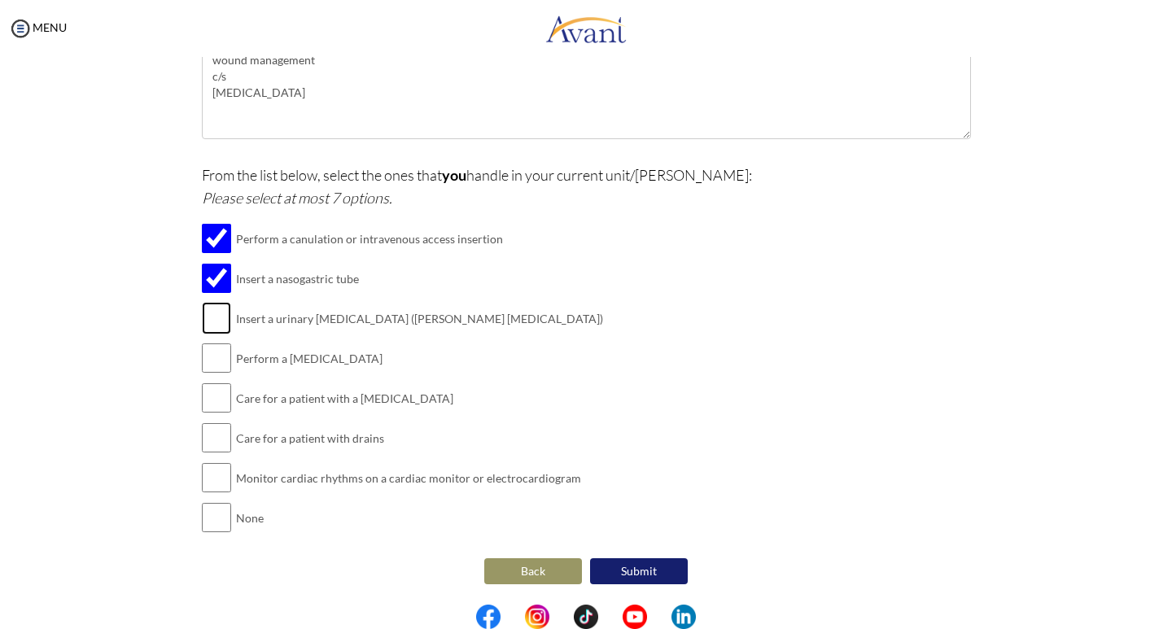
checkbox input "true"
click at [206, 365] on input "checkbox" at bounding box center [216, 358] width 29 height 33
checkbox input "true"
click at [205, 396] on input "checkbox" at bounding box center [216, 398] width 29 height 33
checkbox input "true"
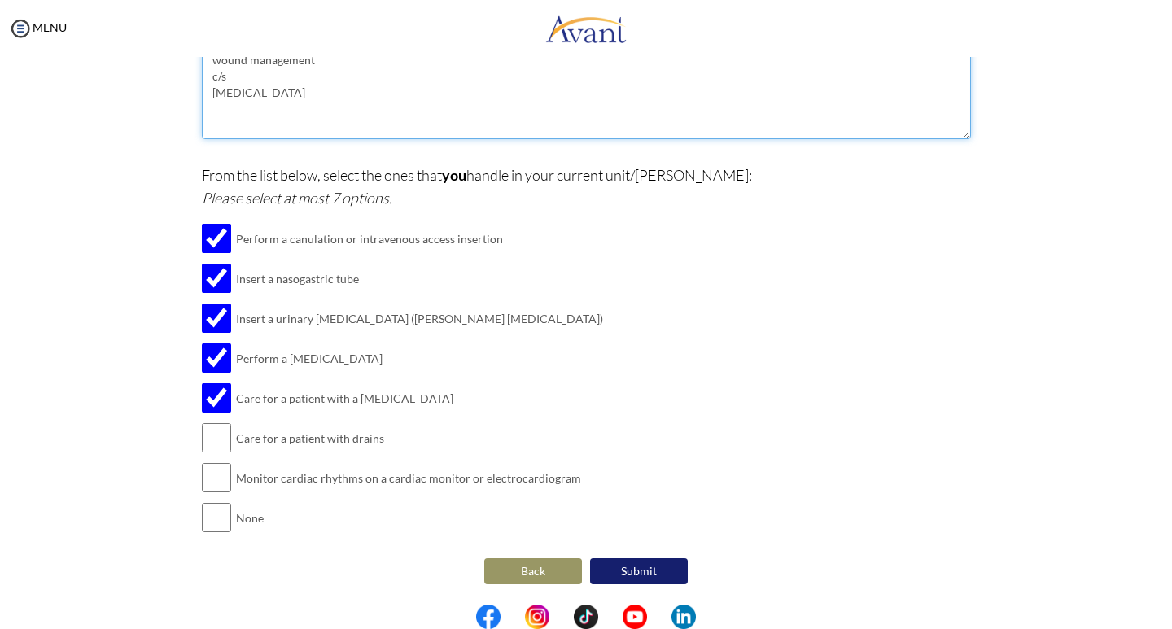
click at [240, 103] on textarea "wound management c/s [MEDICAL_DATA]" at bounding box center [586, 92] width 769 height 93
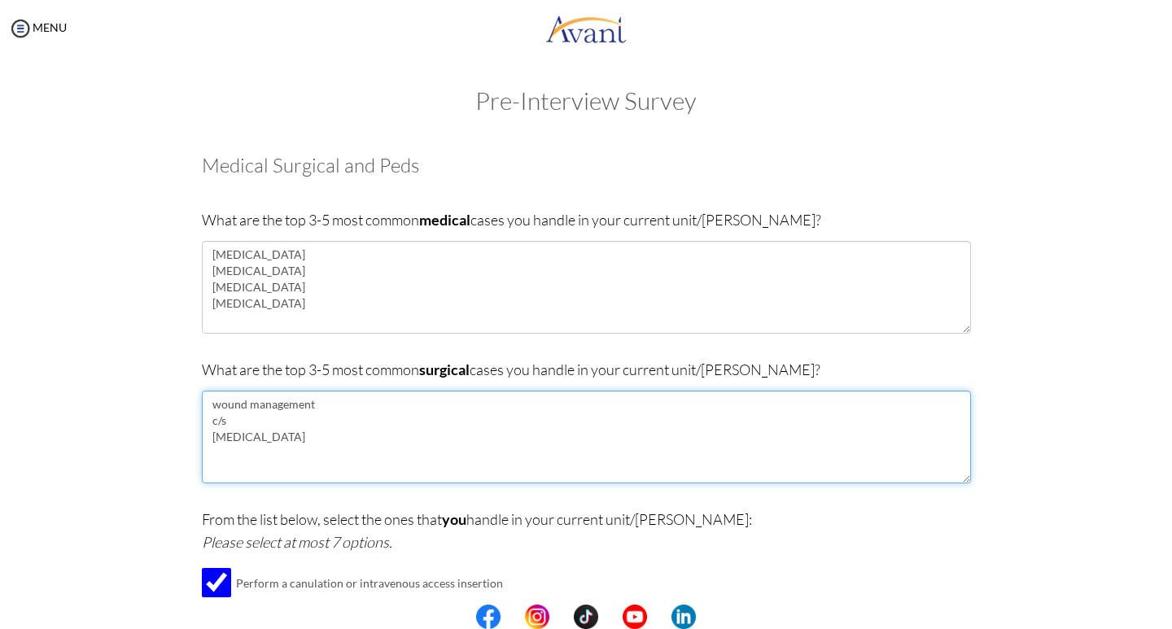
scroll to position [0, 0]
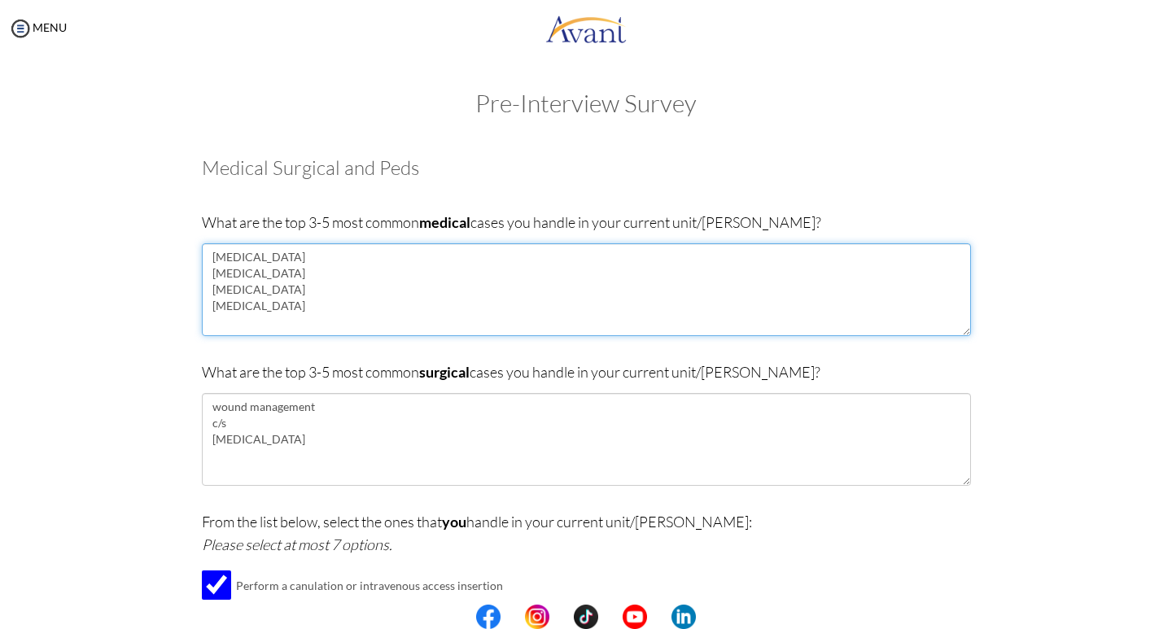
click at [260, 313] on textarea "[MEDICAL_DATA] [MEDICAL_DATA] [MEDICAL_DATA] [MEDICAL_DATA]" at bounding box center [586, 289] width 769 height 93
drag, startPoint x: 289, startPoint y: 323, endPoint x: 158, endPoint y: 348, distance: 133.3
click at [159, 348] on div "Are you currently in school now? Yes No Have you taken the NCLEX-RN exam before…" at bounding box center [586, 538] width 952 height 794
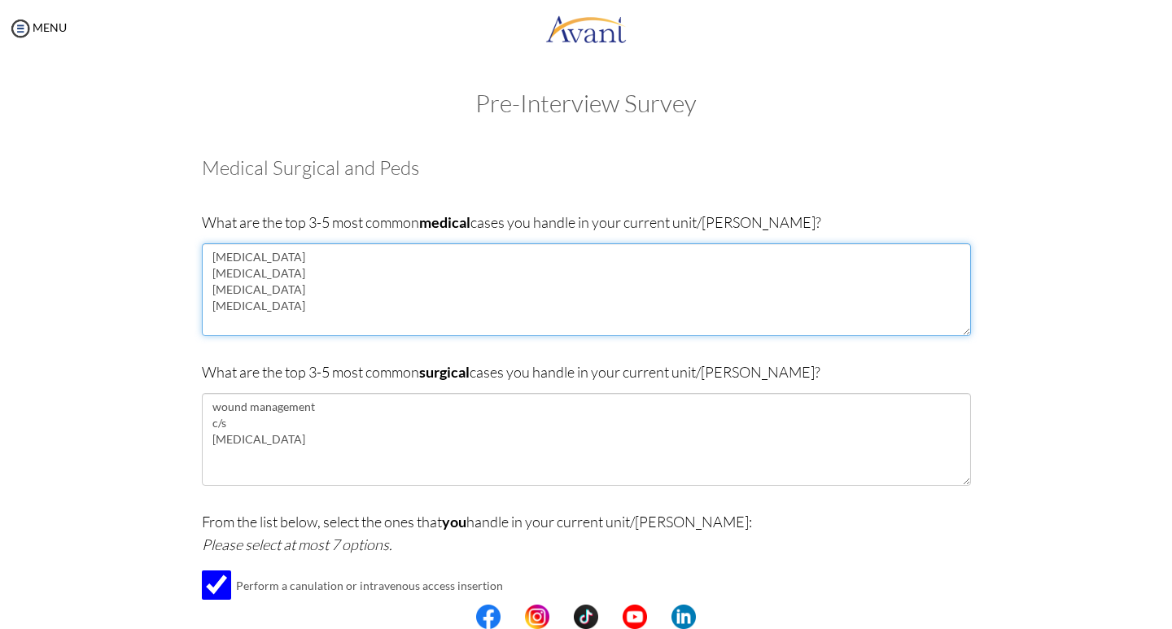
type textarea "[MEDICAL_DATA] [MEDICAL_DATA] [MEDICAL_DATA] [MEDICAL_DATA]"
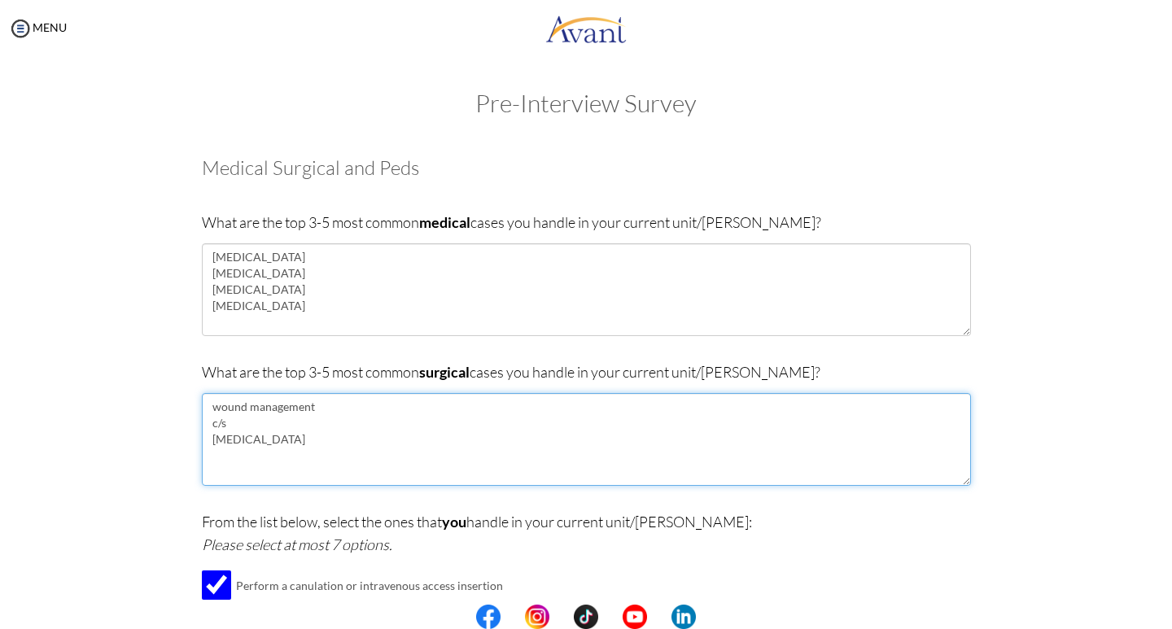
click at [251, 447] on textarea "wound management c/s [MEDICAL_DATA]" at bounding box center [586, 439] width 769 height 93
click at [214, 409] on textarea "wound management c/s [MEDICAL_DATA] appendectomies" at bounding box center [586, 439] width 769 height 93
drag, startPoint x: 220, startPoint y: 427, endPoint x: 190, endPoint y: 412, distance: 32.8
click at [204, 422] on textarea "Wound management c/s [MEDICAL_DATA] appendectomies" at bounding box center [586, 439] width 769 height 93
click at [212, 439] on textarea "Wound management [MEDICAL_DATA] appendectomies" at bounding box center [586, 439] width 769 height 93
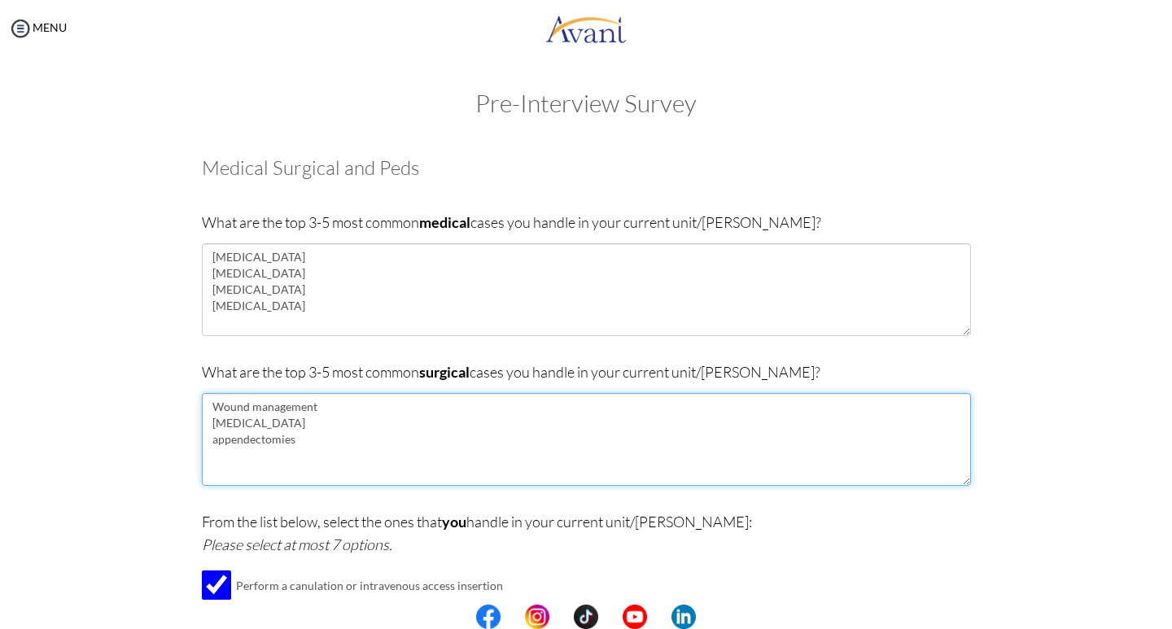
click at [210, 437] on textarea "Wound management [MEDICAL_DATA] appendectomies" at bounding box center [586, 439] width 769 height 93
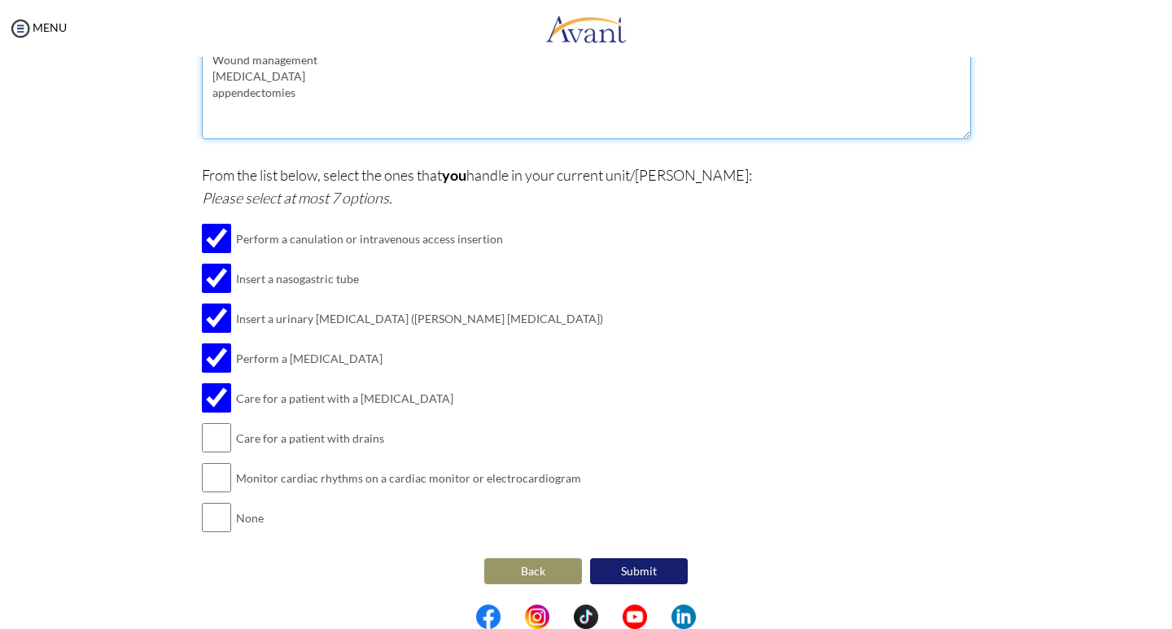
type textarea "Wound management [MEDICAL_DATA] appendectomies"
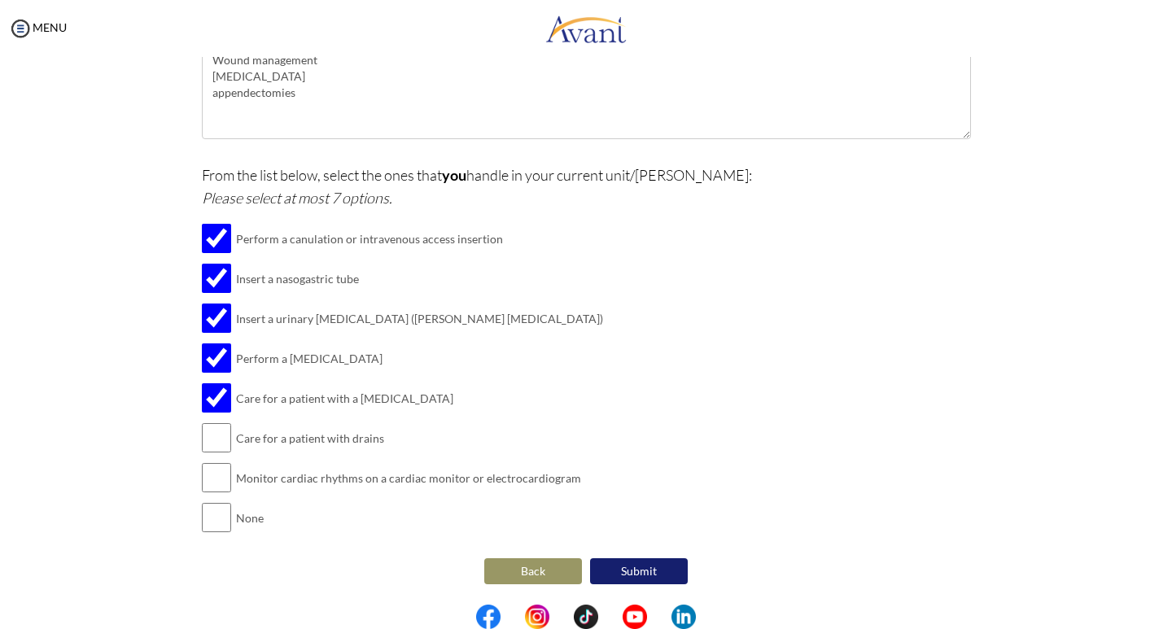
click at [526, 575] on button "Back" at bounding box center [533, 571] width 98 height 26
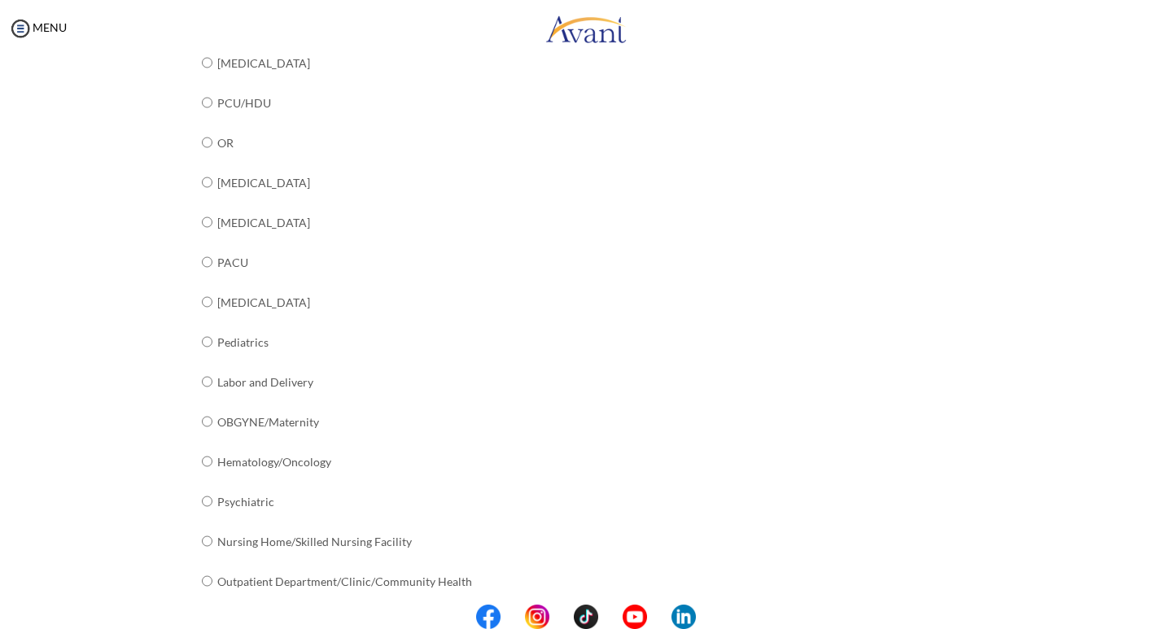
scroll to position [552, 0]
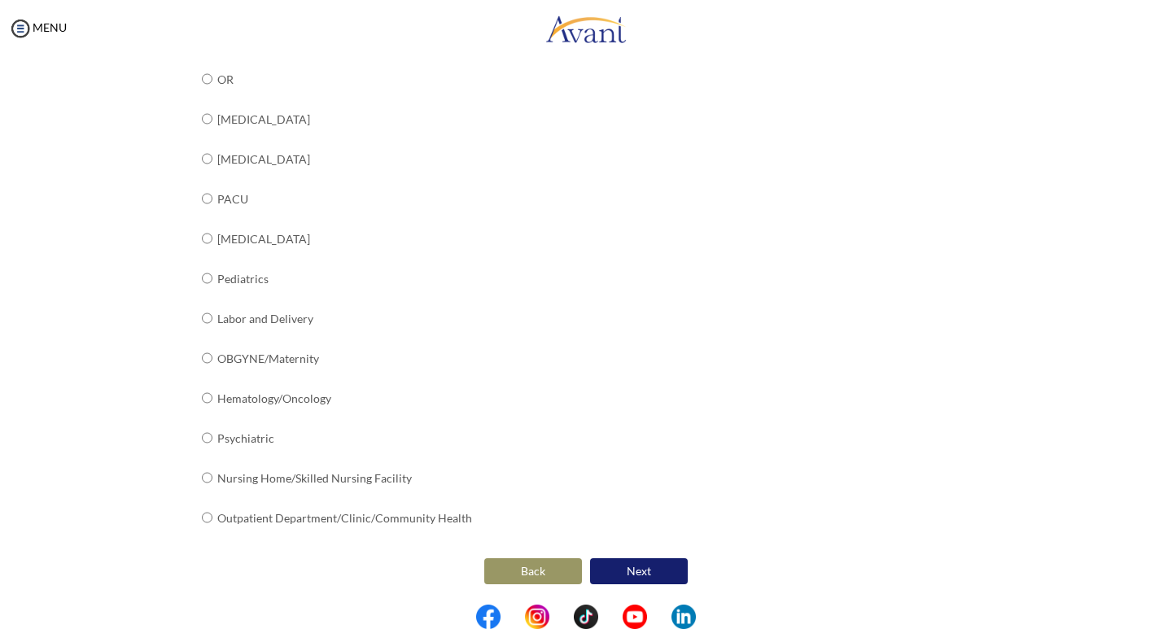
click at [623, 574] on button "Next" at bounding box center [639, 571] width 98 height 26
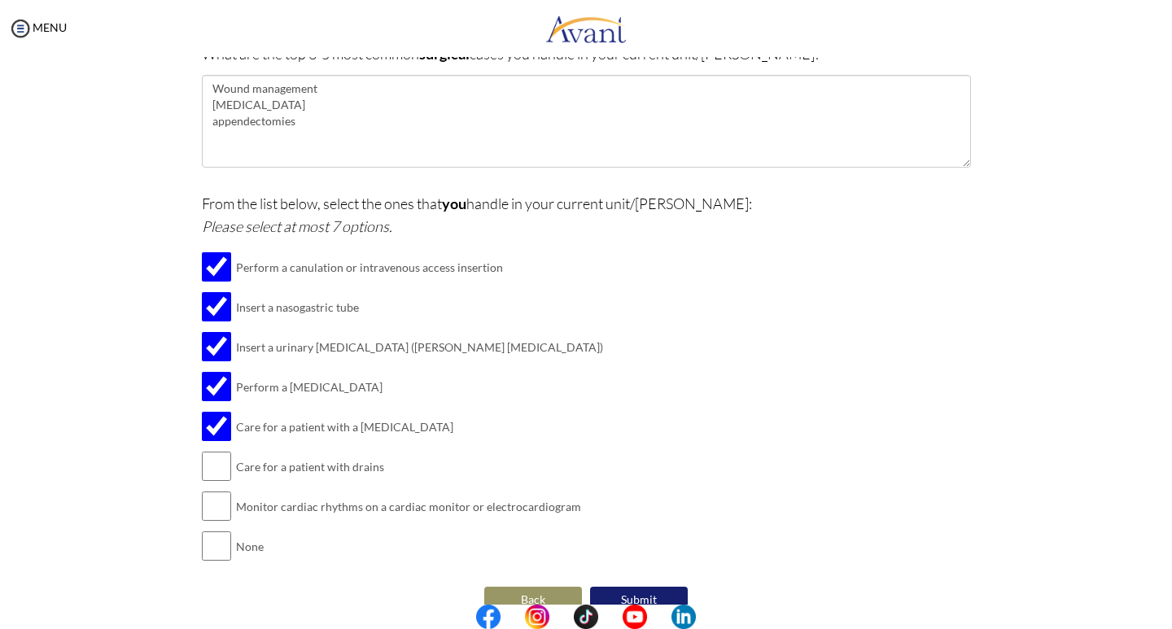
scroll to position [347, 0]
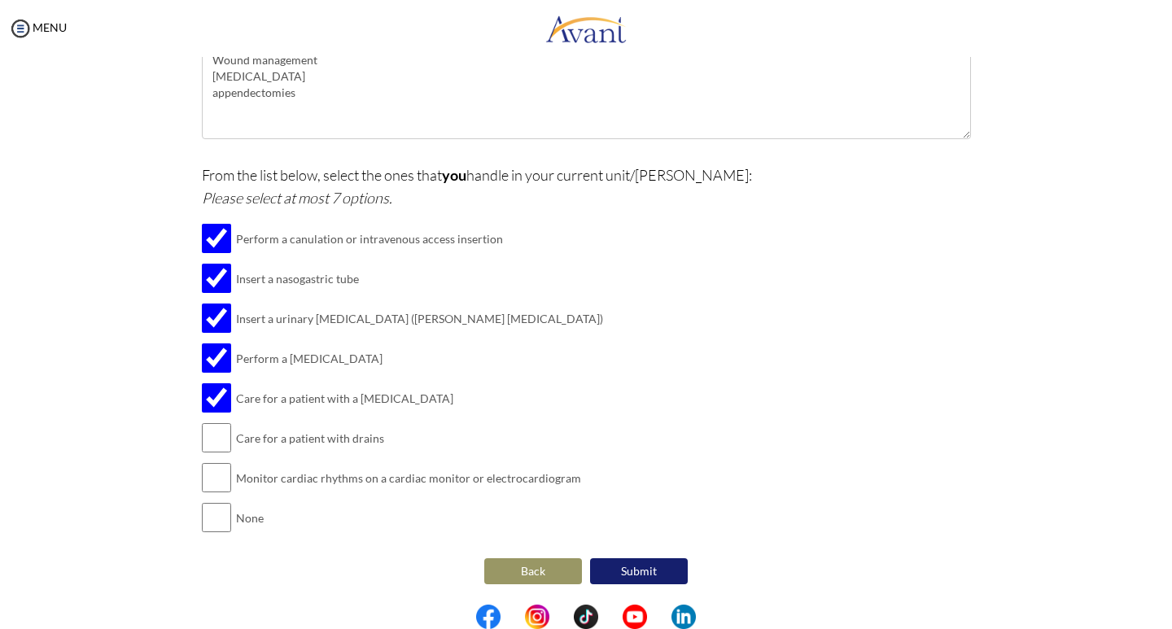
click at [538, 571] on button "Back" at bounding box center [533, 571] width 98 height 26
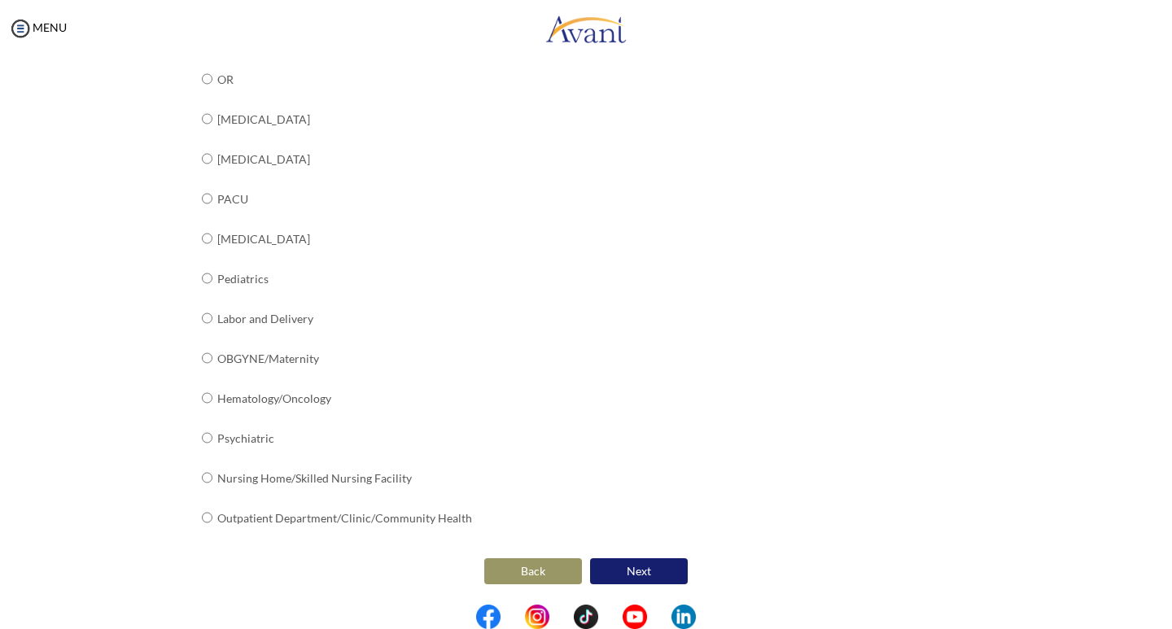
click at [543, 571] on button "Back" at bounding box center [533, 571] width 98 height 26
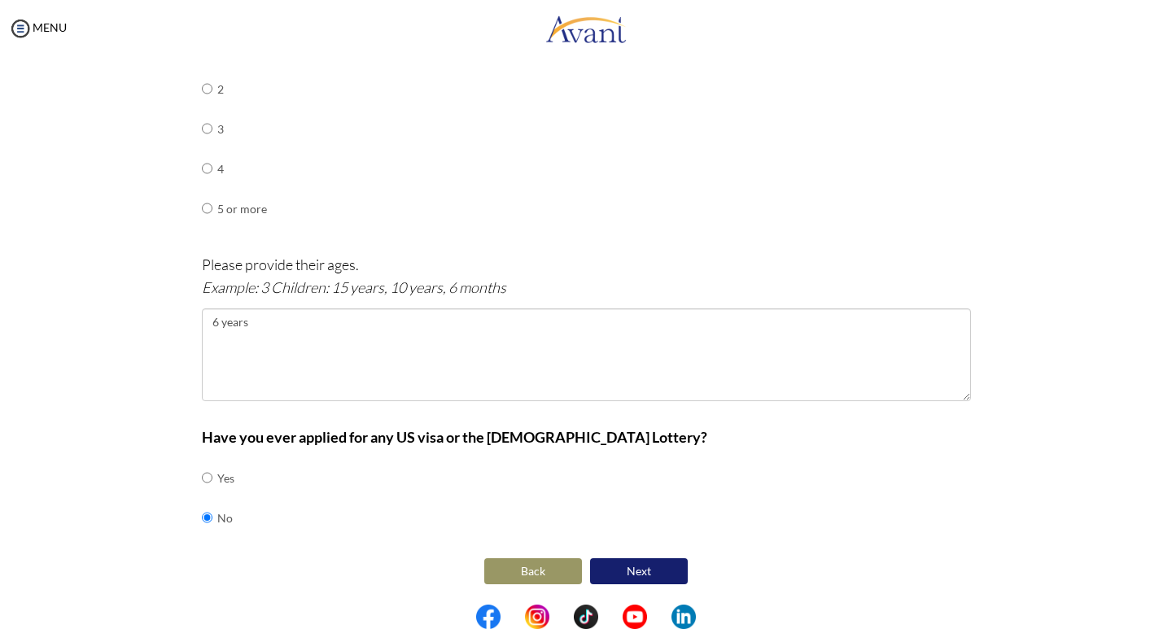
click at [540, 568] on button "Back" at bounding box center [533, 571] width 98 height 26
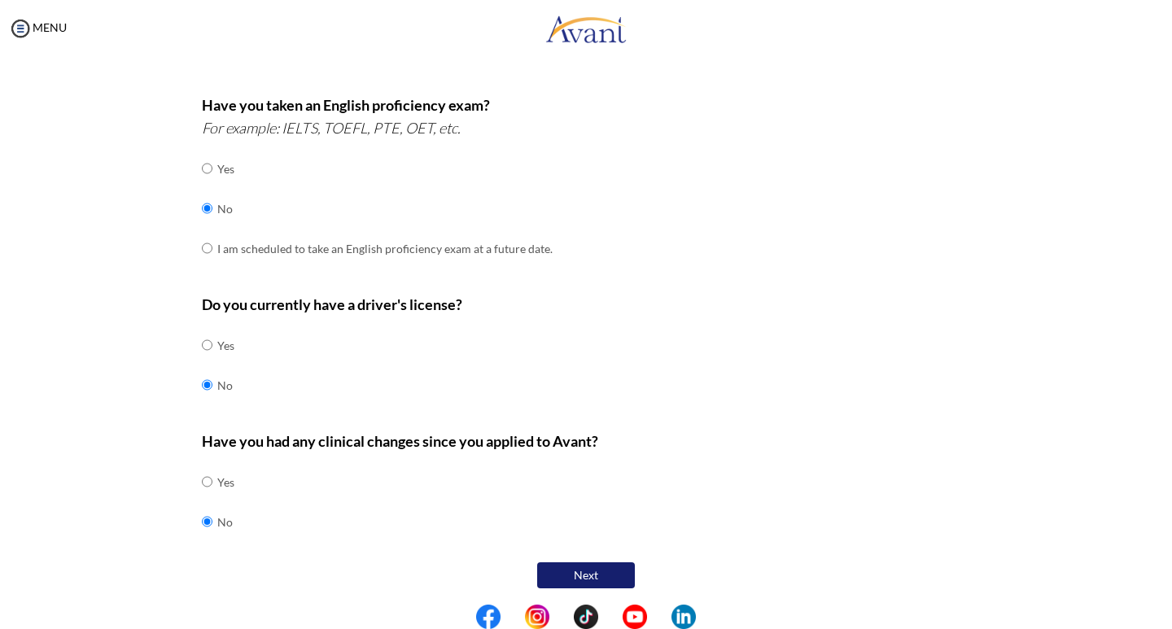
scroll to position [413, 0]
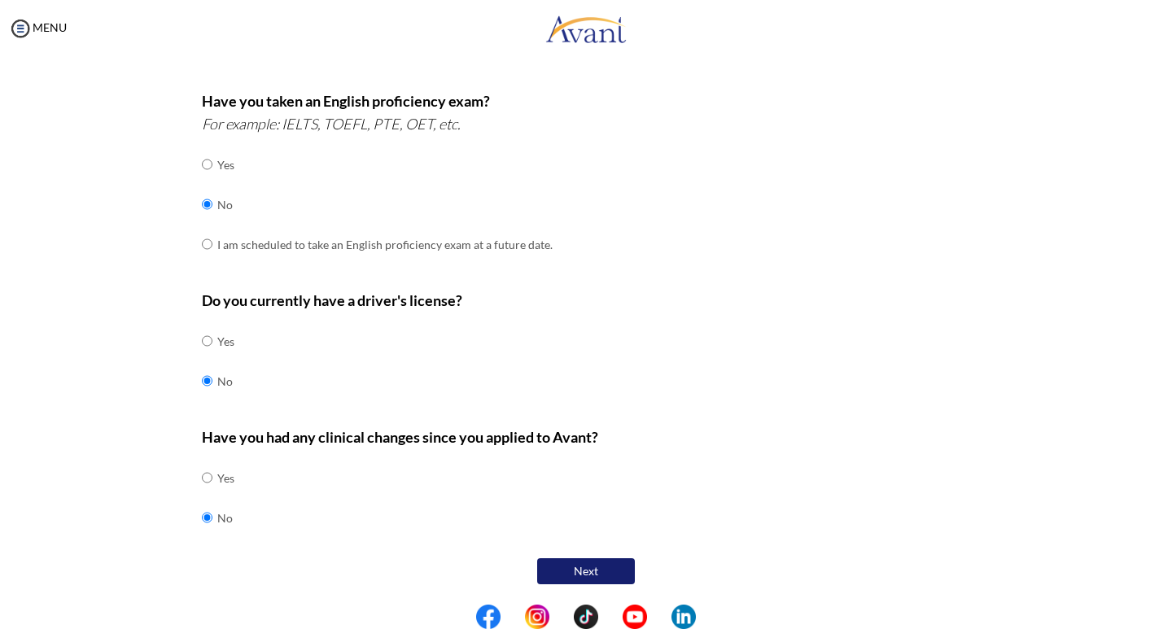
click at [581, 571] on button "Next" at bounding box center [586, 571] width 98 height 26
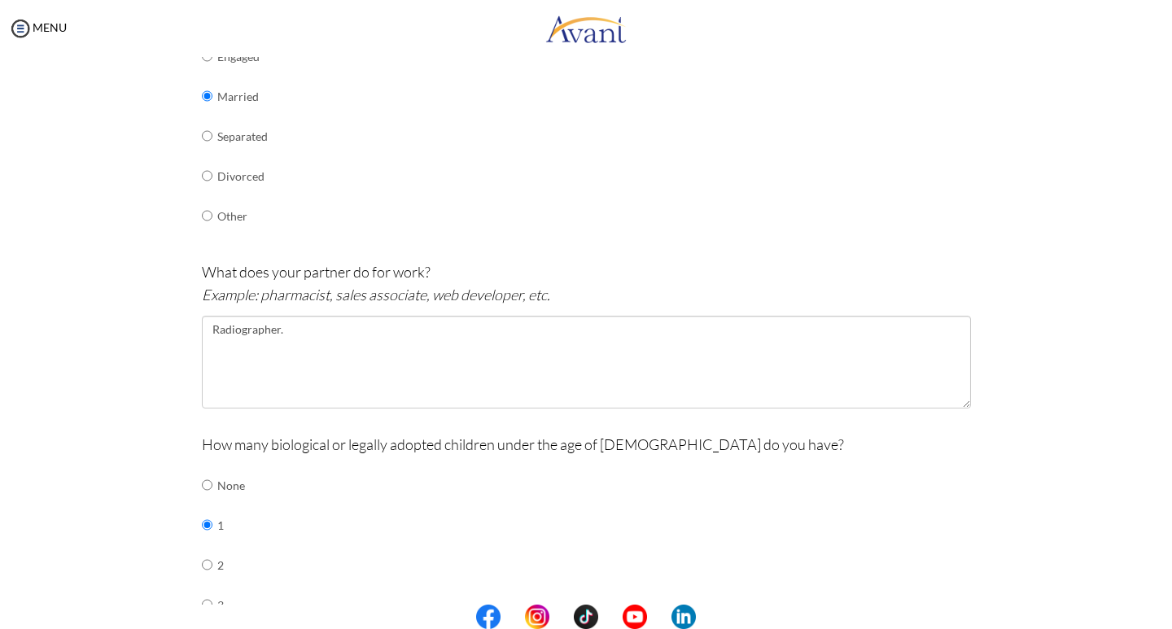
scroll to position [407, 0]
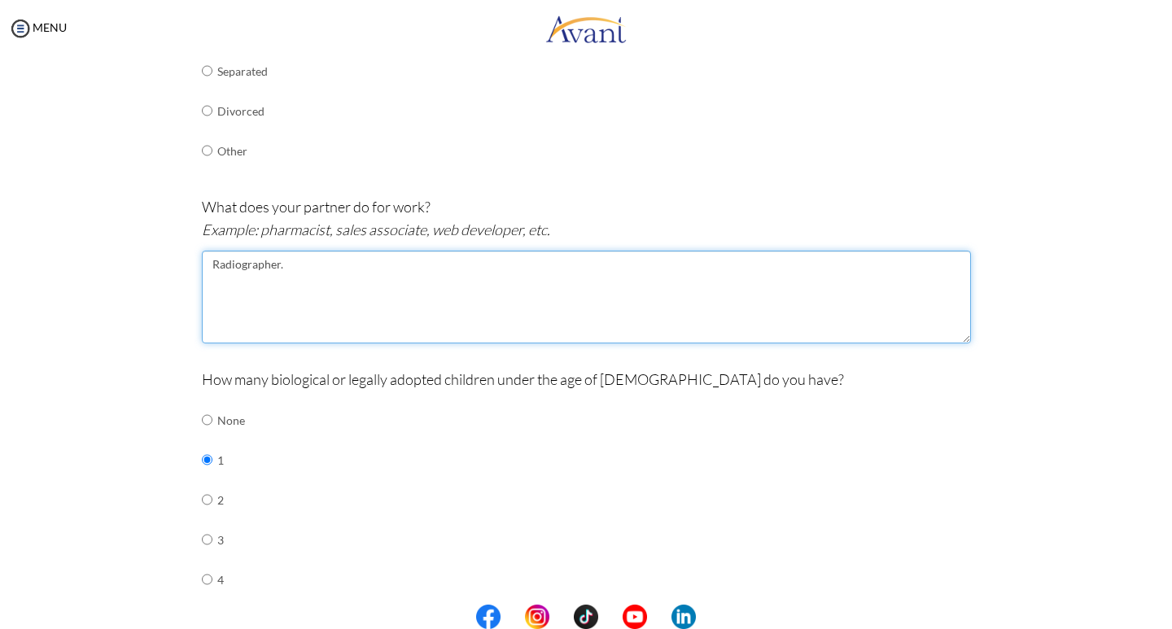
click at [304, 272] on textarea "Radiographer." at bounding box center [586, 297] width 769 height 93
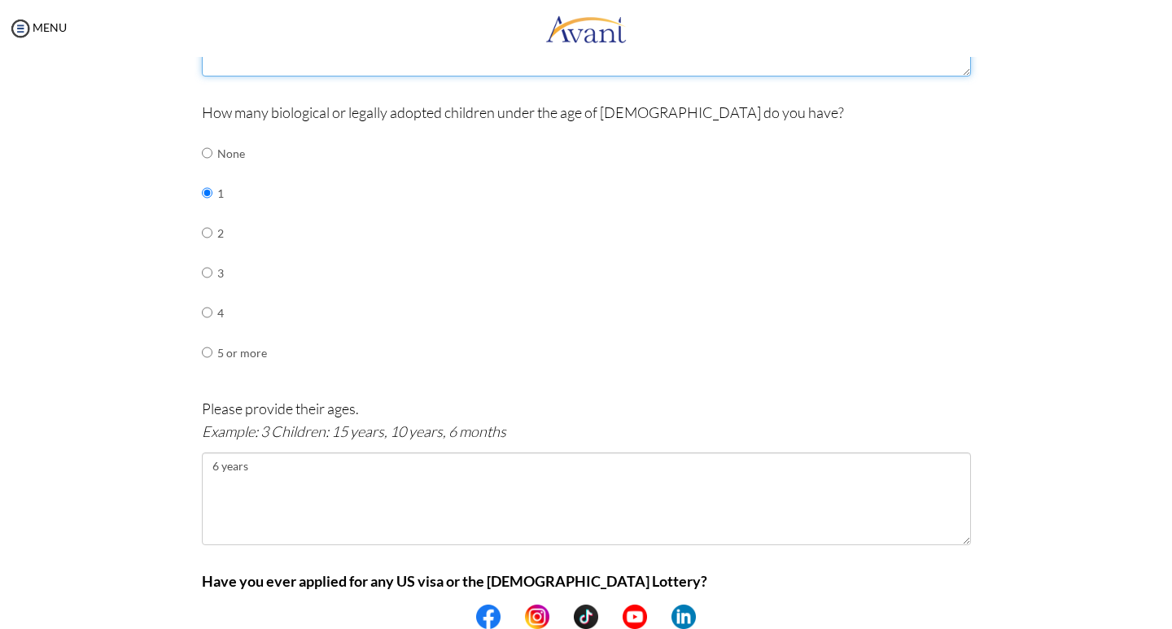
scroll to position [818, 0]
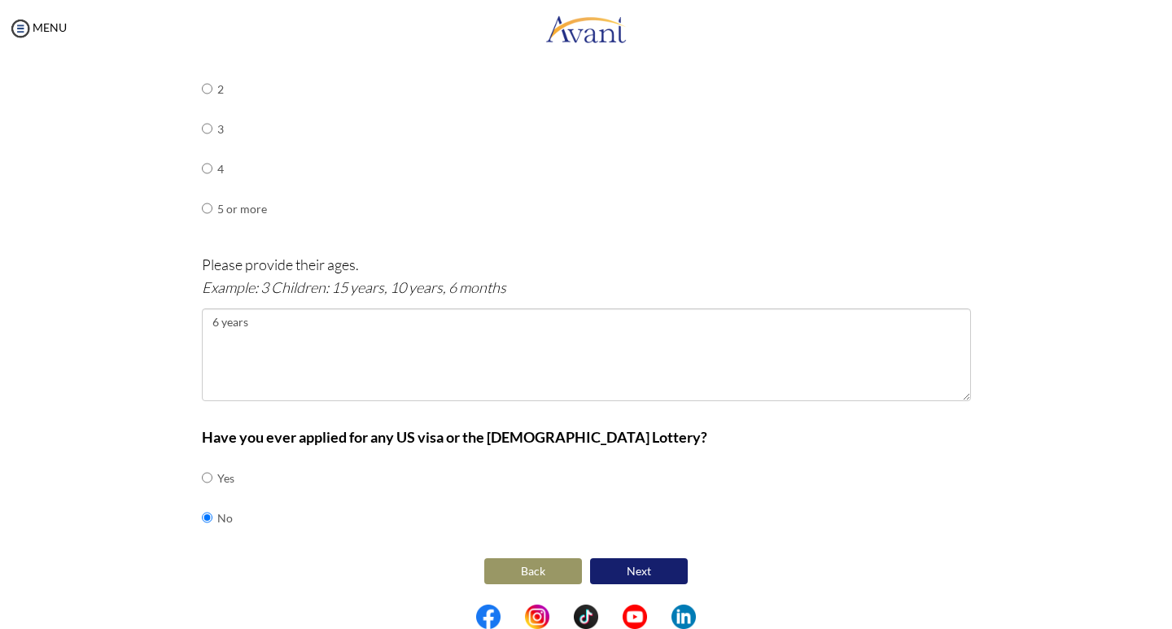
click at [636, 570] on button "Next" at bounding box center [639, 571] width 98 height 26
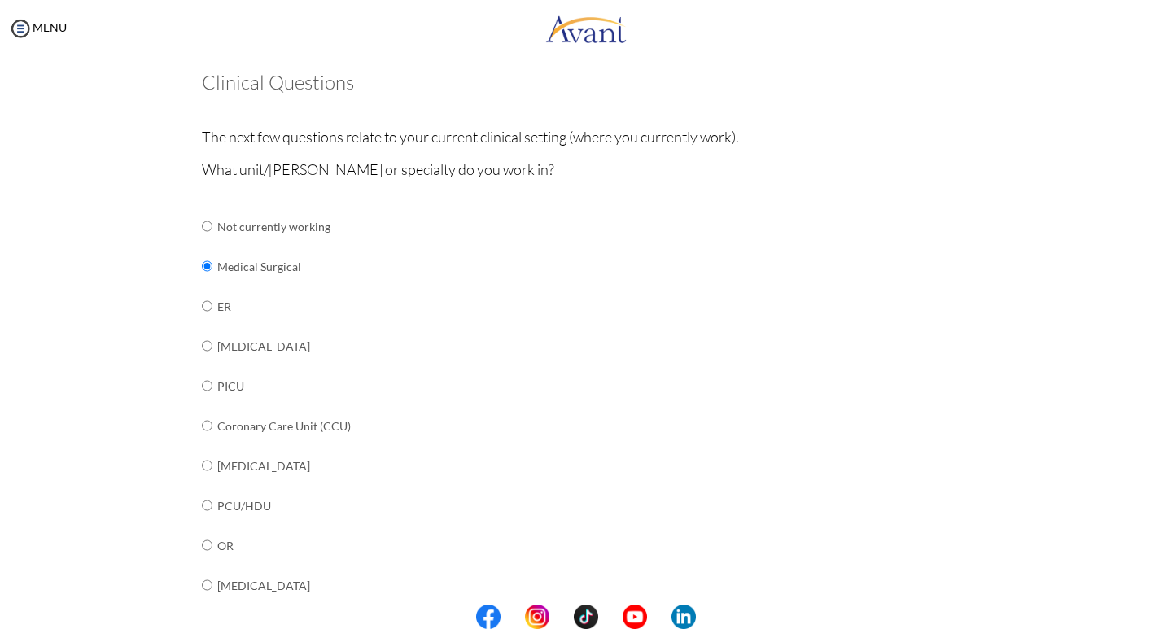
scroll to position [114, 0]
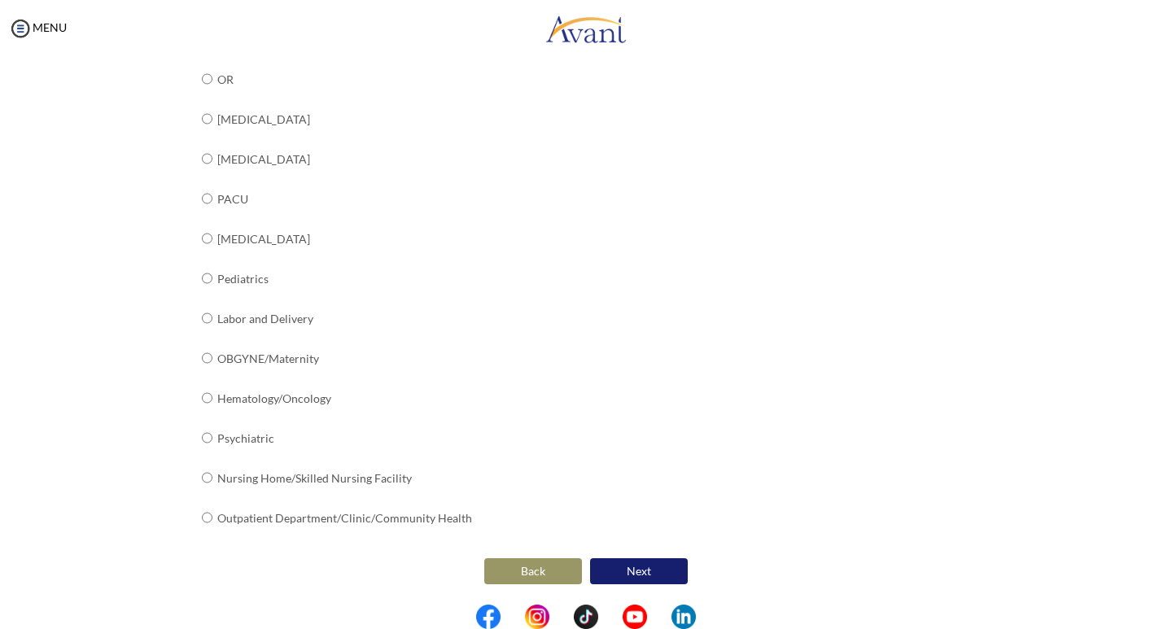
click at [640, 572] on button "Next" at bounding box center [639, 571] width 98 height 26
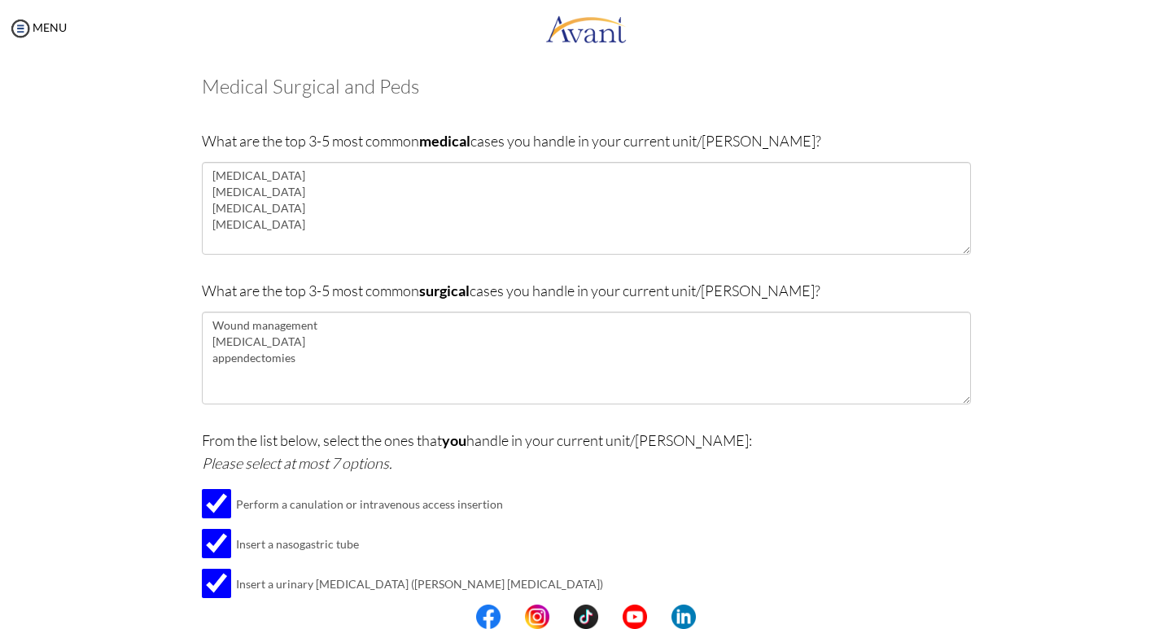
scroll to position [347, 0]
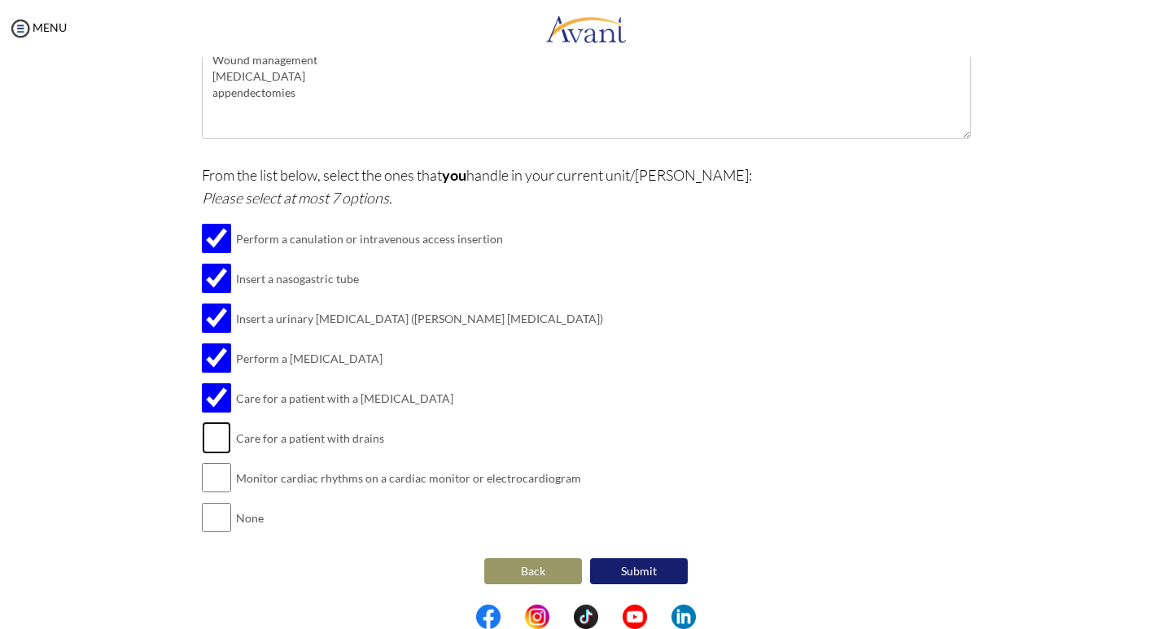
click at [204, 432] on input "checkbox" at bounding box center [216, 438] width 29 height 33
checkbox input "true"
click at [205, 472] on input "checkbox" at bounding box center [216, 478] width 29 height 33
checkbox input "true"
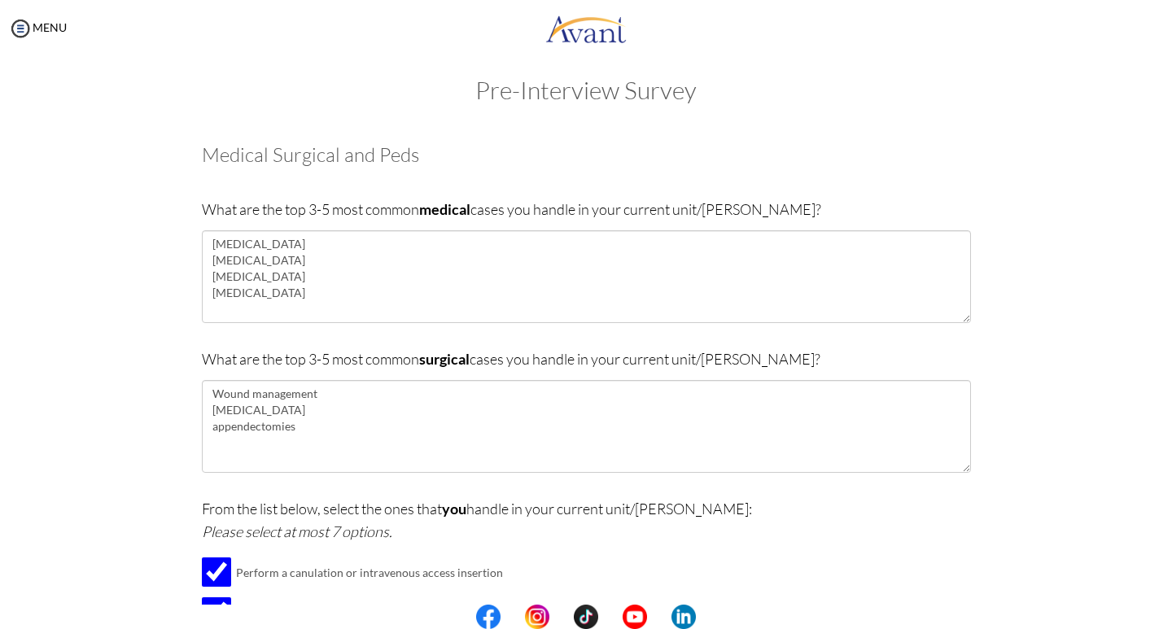
scroll to position [0, 0]
